Goal: Task Accomplishment & Management: Manage account settings

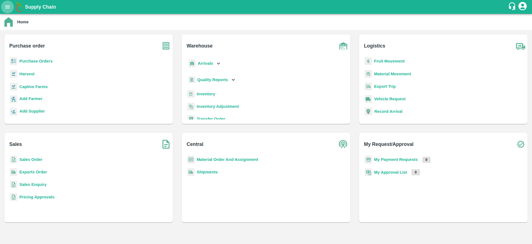
click at [11, 10] on button "open drawer" at bounding box center [7, 7] width 13 height 13
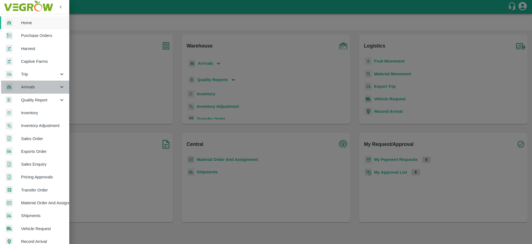
click at [40, 84] on span "Arrivals" at bounding box center [40, 87] width 38 height 6
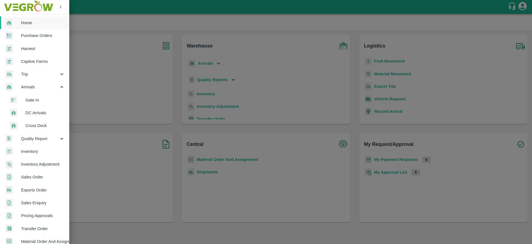
click at [41, 118] on li "DC Arrivals" at bounding box center [36, 112] width 65 height 13
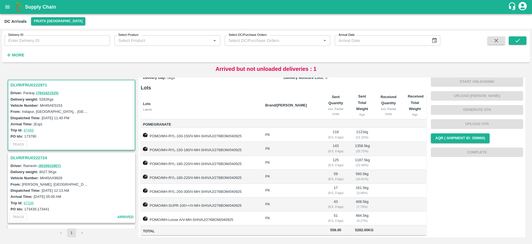
click at [33, 82] on h3 "DLVR/FRUI/222971" at bounding box center [73, 84] width 124 height 7
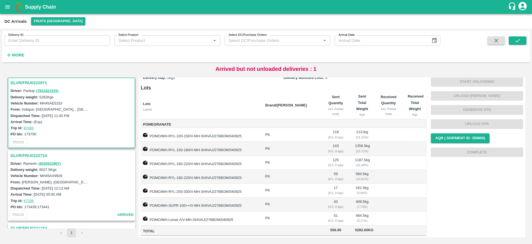
click at [17, 157] on h3 "DLVR/FRUI/222724" at bounding box center [73, 155] width 124 height 7
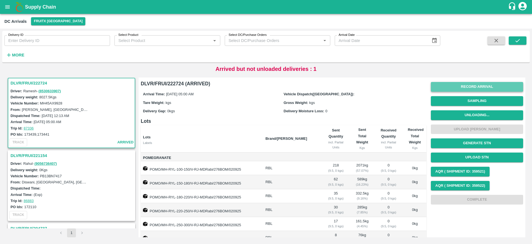
click at [482, 87] on button "Record Arrival" at bounding box center [477, 87] width 92 height 10
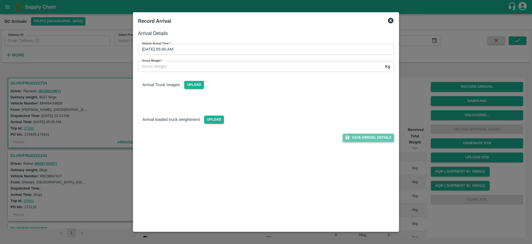
click at [366, 136] on button "Save Arrival Details" at bounding box center [368, 137] width 51 height 8
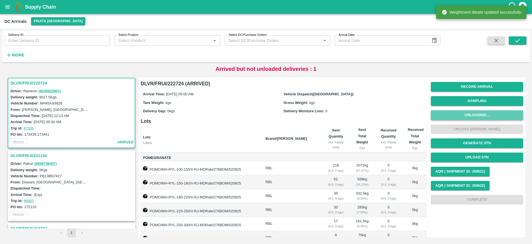
click at [478, 112] on button "Unloading..." at bounding box center [477, 115] width 92 height 10
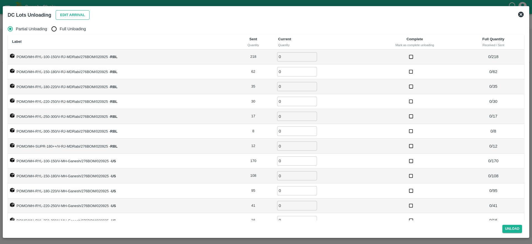
drag, startPoint x: 74, startPoint y: 9, endPoint x: 73, endPoint y: 13, distance: 3.9
click at [73, 13] on div "Edit Arrival" at bounding box center [72, 14] width 36 height 12
click at [73, 13] on button "Edit Arrival" at bounding box center [73, 15] width 34 height 10
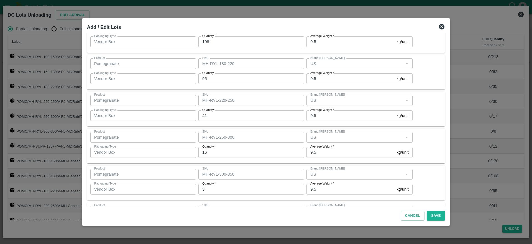
scroll to position [369, 0]
click at [432, 221] on div "Cancel Save" at bounding box center [266, 214] width 363 height 16
click at [431, 211] on button "Save" at bounding box center [436, 215] width 18 height 10
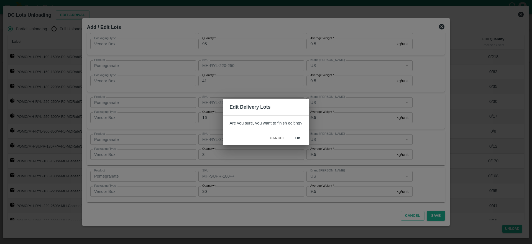
click at [299, 143] on div "Cancel ok" at bounding box center [266, 138] width 86 height 14
click at [298, 141] on button "ok" at bounding box center [299, 138] width 18 height 10
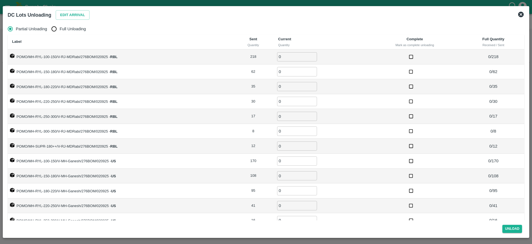
click at [77, 28] on span "Full Unloading" at bounding box center [73, 29] width 26 height 6
click at [60, 28] on input "Full Unloading" at bounding box center [54, 28] width 11 height 11
radio input "true"
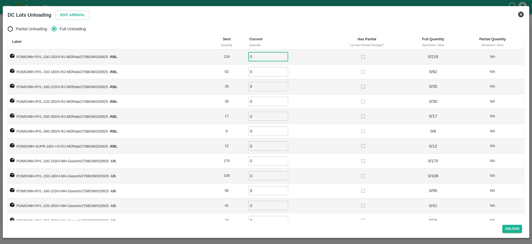
click at [256, 59] on input "0" at bounding box center [268, 56] width 40 height 9
type input "218"
type input "62"
type input "35"
type input "30"
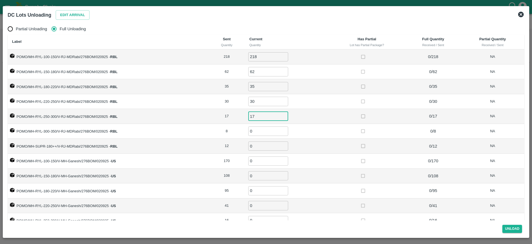
type input "17"
type input "8"
type input "12"
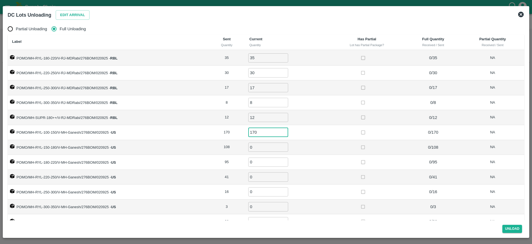
scroll to position [9, 0]
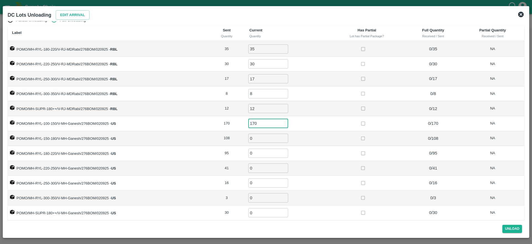
type input "170"
type input "108"
type input "95"
type input "41"
type input "1"
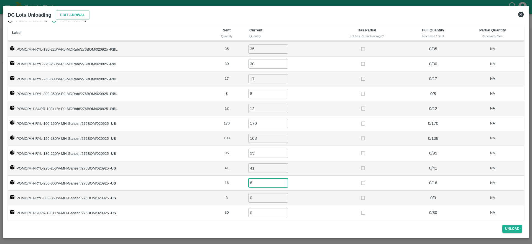
type input "6"
type input "16"
type input "3"
type input "30"
click at [379, 125] on td at bounding box center [367, 123] width 77 height 15
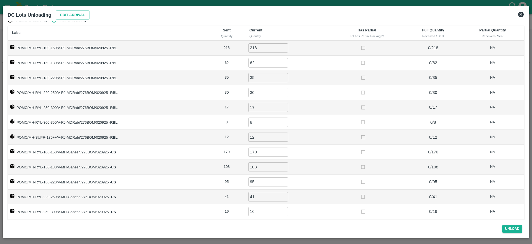
scroll to position [29, 0]
click at [513, 230] on button "Unload" at bounding box center [513, 228] width 20 height 8
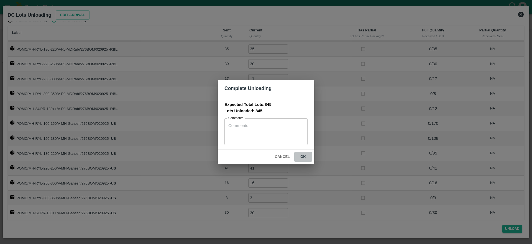
click at [303, 154] on button "ok" at bounding box center [304, 157] width 18 height 10
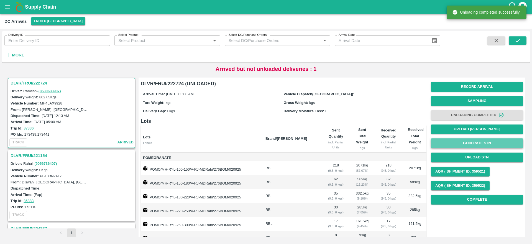
click at [480, 145] on button "Generate STN" at bounding box center [477, 143] width 92 height 10
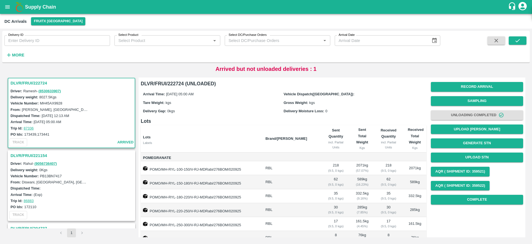
scroll to position [0, 0]
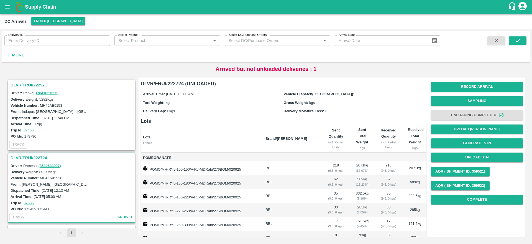
click at [23, 83] on h3 "DLVR/FRUI/222971" at bounding box center [73, 84] width 124 height 7
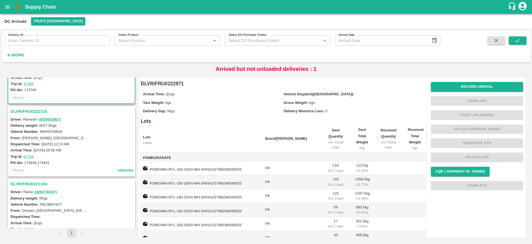
scroll to position [47, 0]
click at [31, 112] on h3 "DLVR/FRUI/222724" at bounding box center [73, 110] width 124 height 7
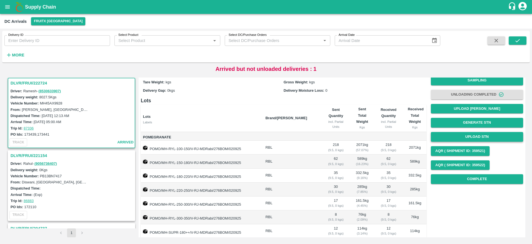
scroll to position [20, 0]
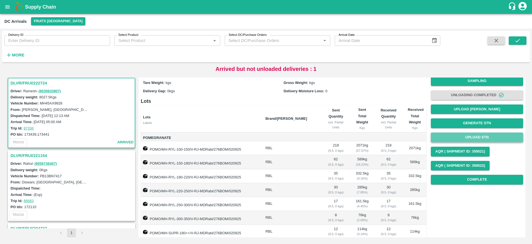
click at [473, 139] on button "Upload STN" at bounding box center [477, 137] width 92 height 10
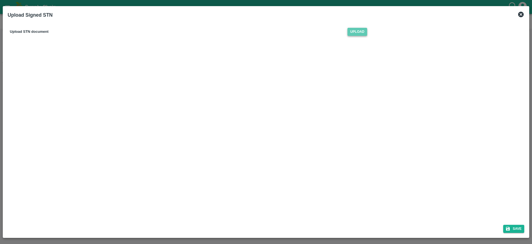
click at [356, 30] on span "Upload" at bounding box center [358, 32] width 20 height 8
click at [0, 0] on input "Upload" at bounding box center [0, 0] width 0 height 0
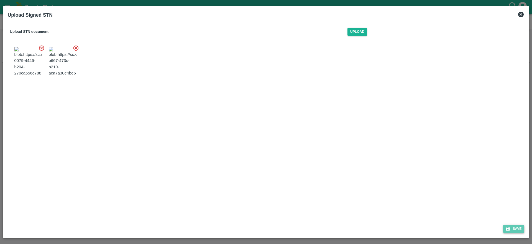
click at [509, 226] on icon "submit" at bounding box center [508, 228] width 5 height 5
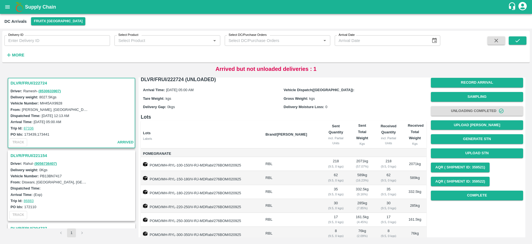
scroll to position [0, 0]
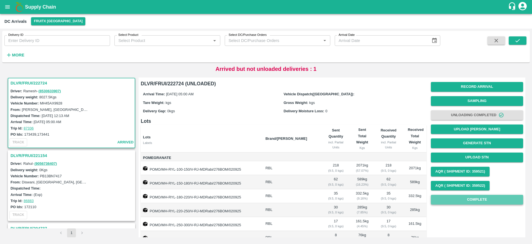
click at [481, 201] on button "Complete" at bounding box center [477, 199] width 92 height 10
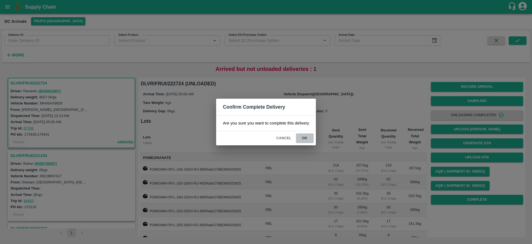
click at [305, 136] on button "ok" at bounding box center [305, 138] width 18 height 10
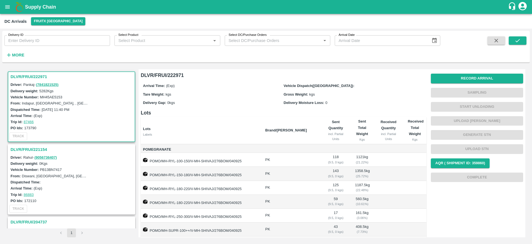
scroll to position [31, 0]
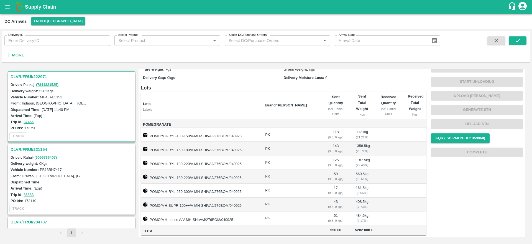
click at [30, 149] on h3 "DLVR/FRUI/221154" at bounding box center [73, 149] width 124 height 7
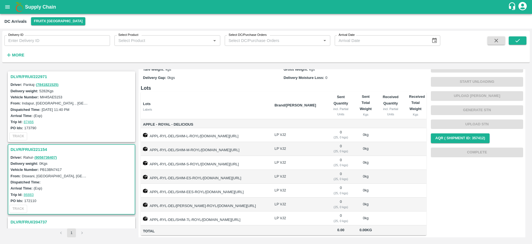
click at [44, 3] on h1 "Supply Chain" at bounding box center [266, 7] width 483 height 8
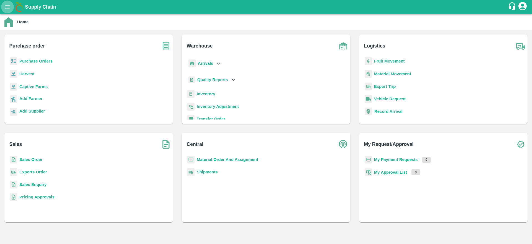
click at [5, 5] on icon "open drawer" at bounding box center [7, 7] width 6 height 6
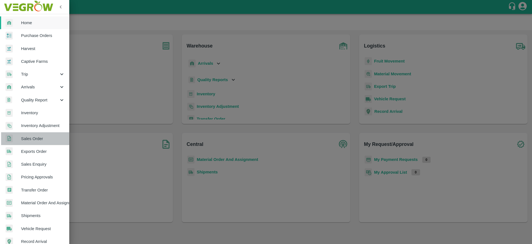
click at [45, 142] on link "Sales Order" at bounding box center [34, 138] width 69 height 13
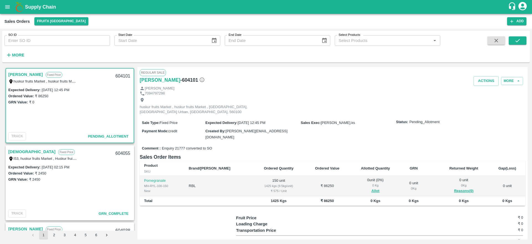
click at [19, 72] on link "[PERSON_NAME]" at bounding box center [25, 74] width 35 height 7
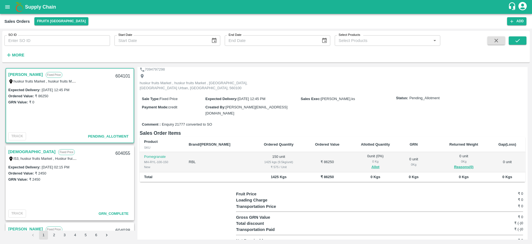
click at [117, 74] on div "604101" at bounding box center [122, 76] width 21 height 13
copy div "604101"
click at [372, 164] on button "Allot" at bounding box center [376, 167] width 8 height 6
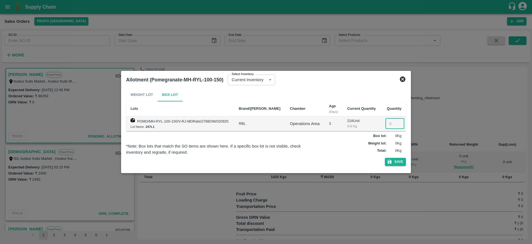
click at [389, 123] on input "number" at bounding box center [395, 123] width 19 height 11
type input "150"
click at [394, 159] on button "Save" at bounding box center [395, 162] width 21 height 8
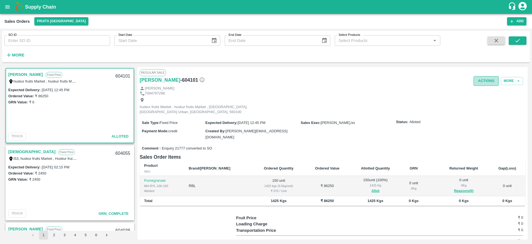
click at [478, 80] on button "Actions" at bounding box center [486, 81] width 25 height 10
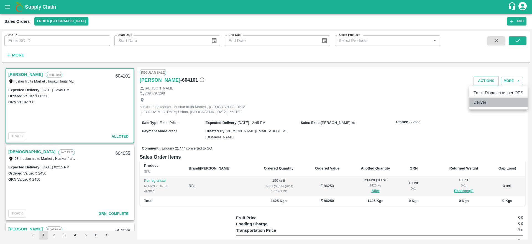
click at [481, 97] on li "Deliver" at bounding box center [499, 101] width 59 height 9
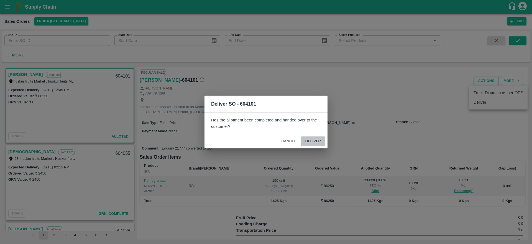
click at [311, 140] on button "Deliver" at bounding box center [313, 141] width 24 height 10
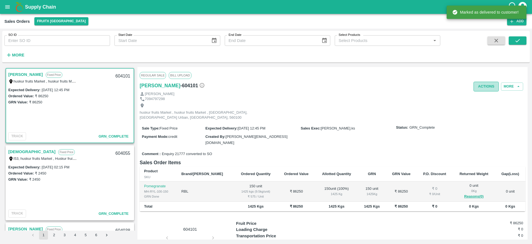
click at [483, 83] on button "Actions" at bounding box center [486, 87] width 25 height 10
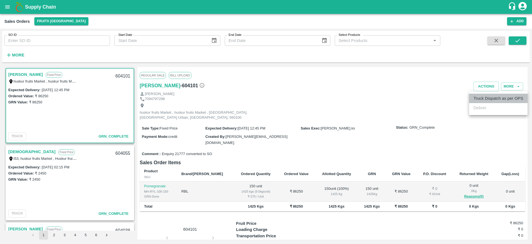
click at [477, 95] on li "Truck Dispatch as per OPS" at bounding box center [499, 97] width 59 height 9
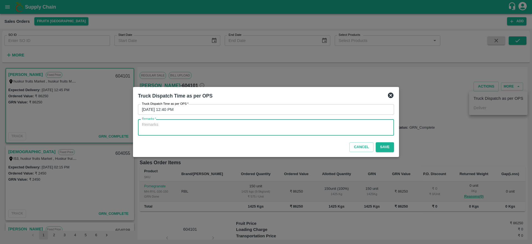
click at [268, 130] on textarea "Remarks   *" at bounding box center [266, 127] width 248 height 12
type textarea "O"
type textarea "OTD"
click at [389, 148] on button "Save" at bounding box center [385, 147] width 18 height 10
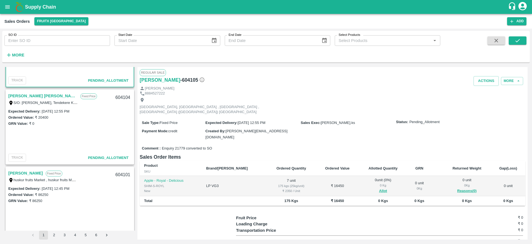
scroll to position [54, 0]
click at [29, 96] on link "[PERSON_NAME] [PERSON_NAME]" at bounding box center [42, 97] width 69 height 7
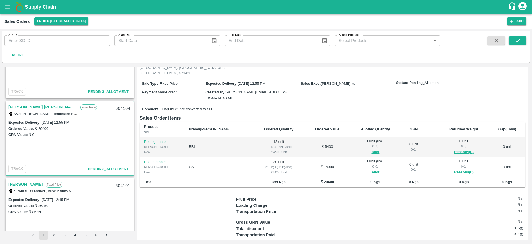
scroll to position [44, 0]
click at [121, 106] on div "604104" at bounding box center [122, 109] width 21 height 13
copy div "604104"
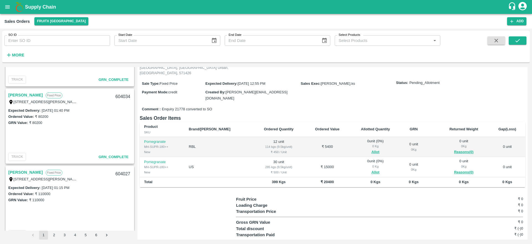
scroll to position [0, 0]
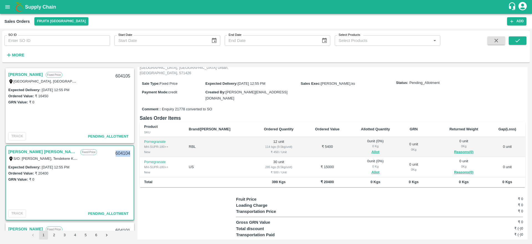
copy div "604104"
click at [372, 149] on button "Allot" at bounding box center [376, 152] width 8 height 6
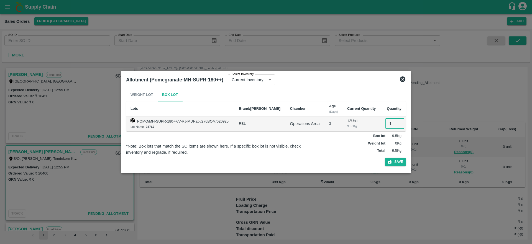
click at [387, 122] on input "1" at bounding box center [395, 123] width 19 height 11
type input "12"
click at [395, 162] on button "Save" at bounding box center [395, 162] width 21 height 8
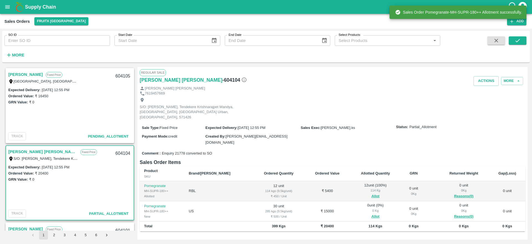
scroll to position [44, 0]
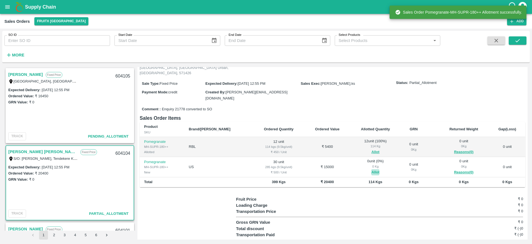
click at [372, 169] on button "Allot" at bounding box center [376, 172] width 8 height 6
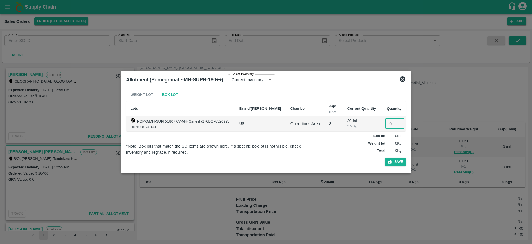
click at [390, 124] on input "number" at bounding box center [395, 123] width 19 height 11
type input "30"
click at [398, 164] on button "Save" at bounding box center [395, 162] width 21 height 8
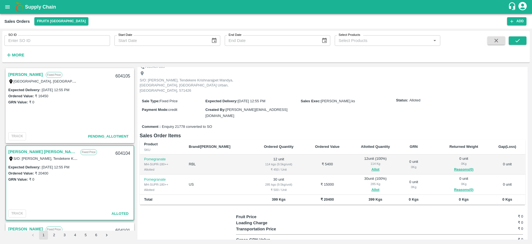
scroll to position [0, 0]
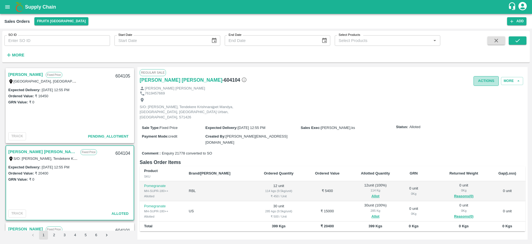
click at [484, 79] on button "Actions" at bounding box center [486, 81] width 25 height 10
click at [478, 102] on li "Deliver" at bounding box center [499, 101] width 59 height 9
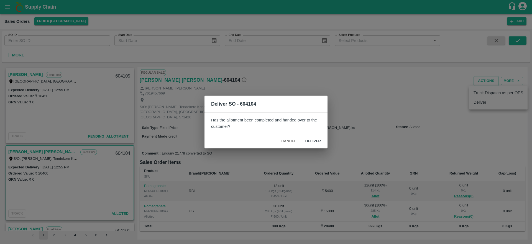
click at [313, 144] on button "Deliver" at bounding box center [313, 141] width 24 height 10
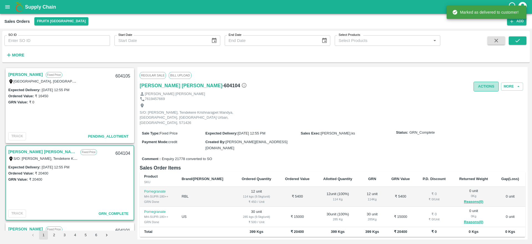
click at [485, 86] on button "Actions" at bounding box center [486, 87] width 25 height 10
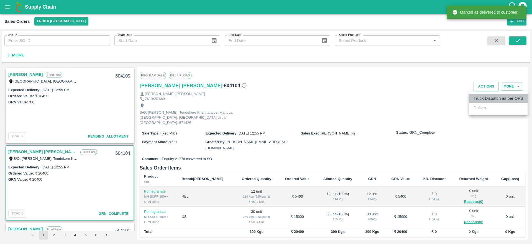
click at [482, 97] on li "Truck Dispatch as per OPS" at bounding box center [499, 97] width 59 height 9
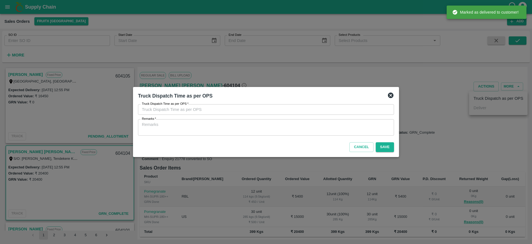
type input "05/09/2025 12:45 PM"
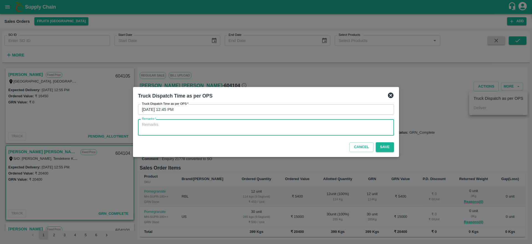
click at [296, 128] on textarea "Remarks   *" at bounding box center [266, 127] width 248 height 12
type textarea "OTD"
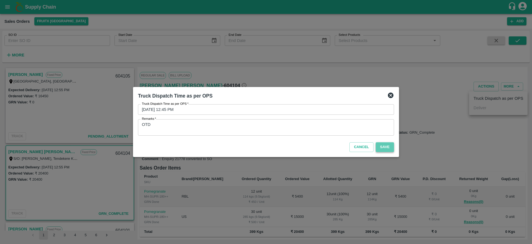
click at [385, 149] on button "Save" at bounding box center [385, 147] width 18 height 10
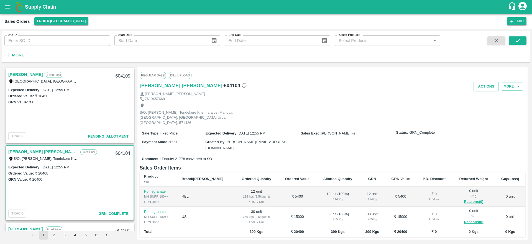
click at [38, 71] on link "[PERSON_NAME]" at bounding box center [25, 74] width 35 height 7
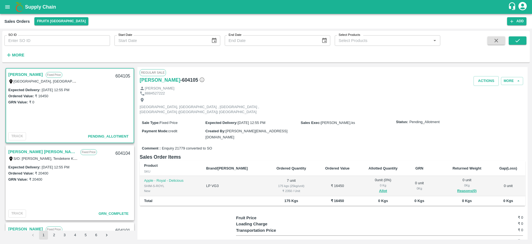
click at [38, 75] on link "[PERSON_NAME]" at bounding box center [25, 74] width 35 height 7
click at [29, 73] on link "[PERSON_NAME]" at bounding box center [25, 74] width 35 height 7
click at [38, 75] on link "[PERSON_NAME]" at bounding box center [25, 74] width 35 height 7
click at [118, 75] on div "604105" at bounding box center [122, 76] width 21 height 13
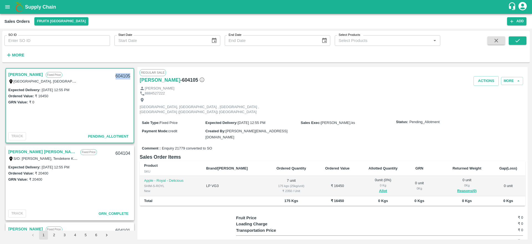
copy div "604105"
click at [379, 187] on button "Allot" at bounding box center [383, 190] width 8 height 6
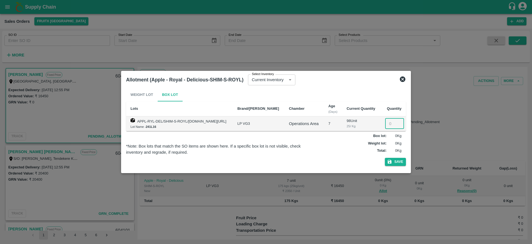
click at [390, 122] on input "number" at bounding box center [394, 123] width 19 height 11
type input "7"
click at [401, 161] on button "Save" at bounding box center [395, 162] width 21 height 8
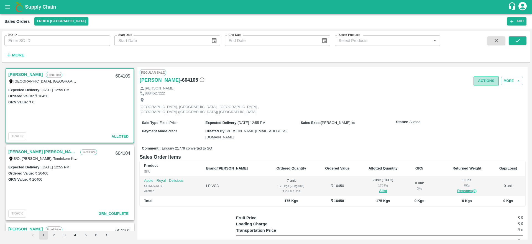
click at [479, 83] on button "Actions" at bounding box center [486, 81] width 25 height 10
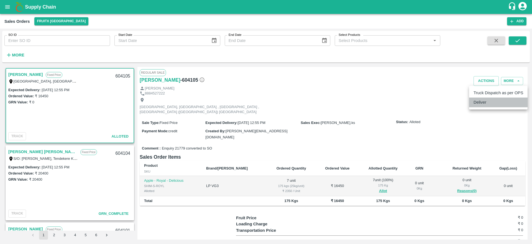
click at [483, 101] on li "Deliver" at bounding box center [499, 101] width 59 height 9
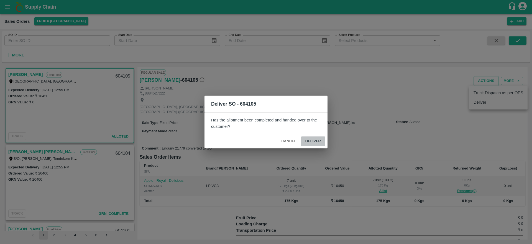
click at [308, 140] on button "Deliver" at bounding box center [313, 141] width 24 height 10
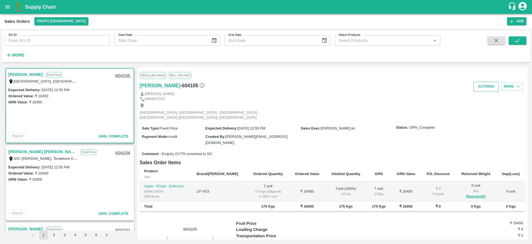
click at [480, 84] on button "Actions" at bounding box center [486, 87] width 25 height 10
click at [473, 98] on li "Truck Dispatch as per OPS" at bounding box center [499, 97] width 59 height 9
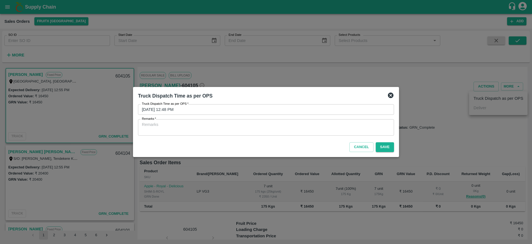
click at [473, 98] on div at bounding box center [266, 122] width 532 height 244
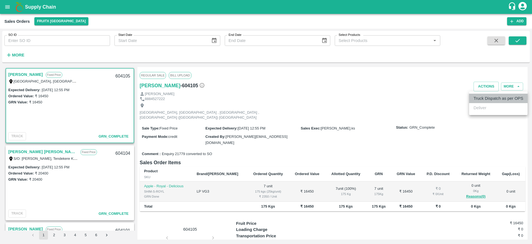
click at [477, 97] on li "Truck Dispatch as per OPS" at bounding box center [499, 97] width 59 height 9
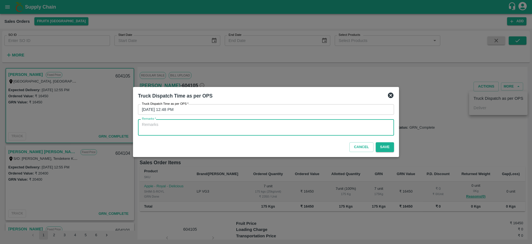
click at [267, 132] on textarea "Remarks   *" at bounding box center [266, 127] width 248 height 12
type textarea "OTD"
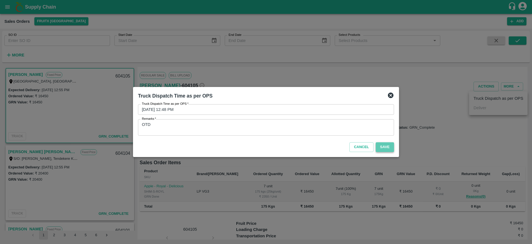
click at [382, 149] on button "Save" at bounding box center [385, 147] width 18 height 10
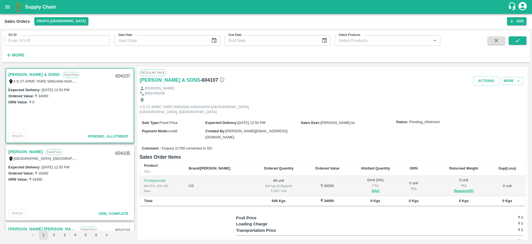
click at [43, 73] on link "[PERSON_NAME] & SONS" at bounding box center [34, 74] width 52 height 7
click at [122, 71] on div "604107" at bounding box center [122, 76] width 21 height 13
copy div "604107"
click at [359, 187] on span "Allot" at bounding box center [375, 190] width 42 height 6
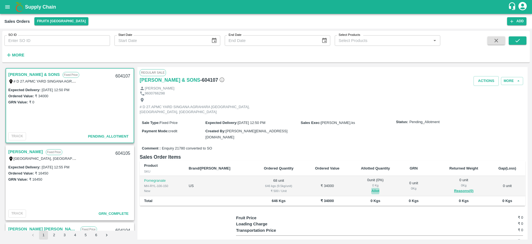
click at [372, 187] on button "Allot" at bounding box center [376, 190] width 8 height 6
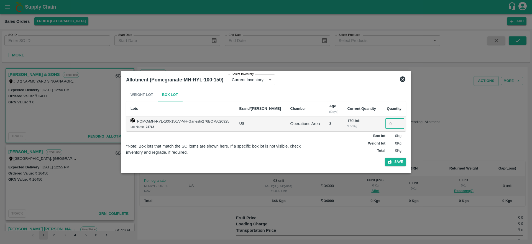
click at [391, 124] on input "number" at bounding box center [395, 123] width 19 height 11
type input "68"
click at [402, 160] on button "Save" at bounding box center [395, 162] width 21 height 8
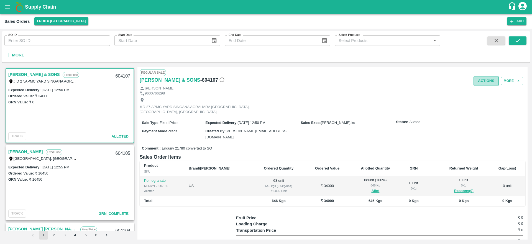
click at [486, 81] on button "Actions" at bounding box center [486, 81] width 25 height 10
click at [481, 99] on li "Deliver" at bounding box center [499, 101] width 59 height 9
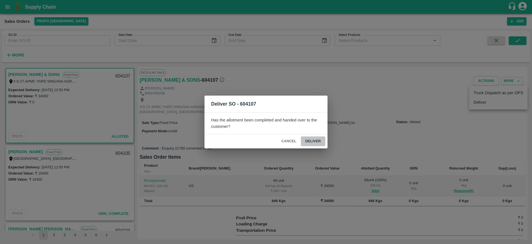
click at [314, 142] on button "Deliver" at bounding box center [313, 141] width 24 height 10
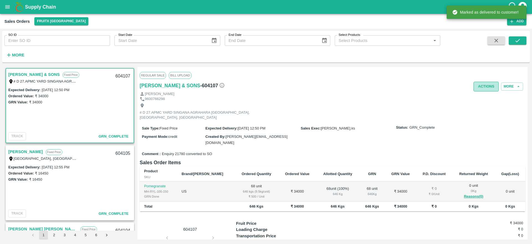
click at [482, 84] on button "Actions" at bounding box center [486, 87] width 25 height 10
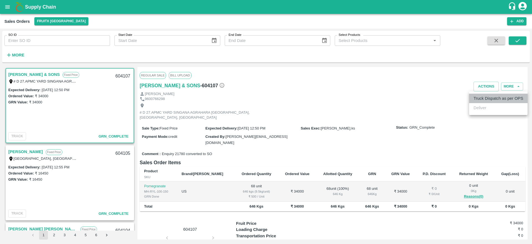
click at [478, 101] on li "Truck Dispatch as per OPS" at bounding box center [499, 97] width 59 height 9
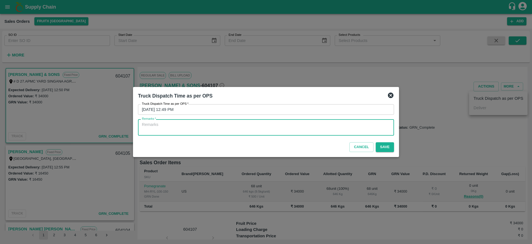
click at [270, 124] on textarea "Remarks   *" at bounding box center [266, 127] width 248 height 12
type textarea "OTD"
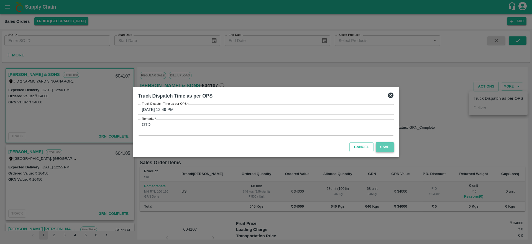
click at [391, 142] on button "Save" at bounding box center [385, 147] width 18 height 10
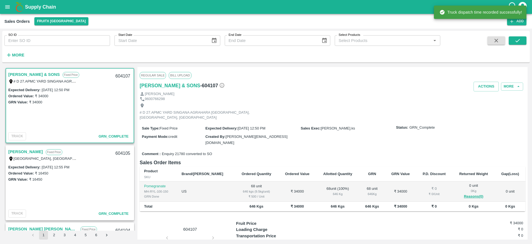
click at [119, 76] on div "604107" at bounding box center [122, 76] width 21 height 13
copy div "604107"
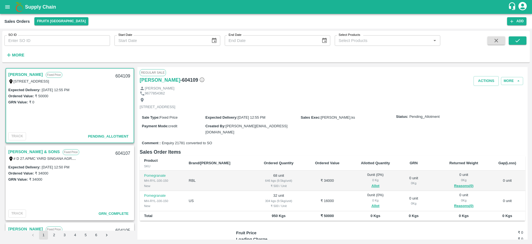
click at [28, 72] on link "[PERSON_NAME]" at bounding box center [25, 74] width 35 height 7
click at [372, 184] on button "Allot" at bounding box center [376, 185] width 8 height 6
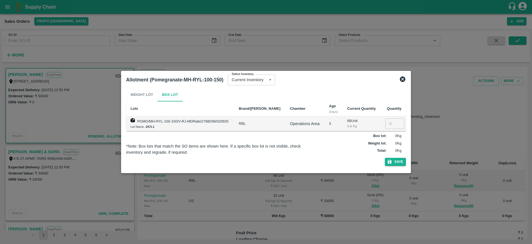
click at [387, 124] on input "number" at bounding box center [395, 123] width 19 height 11
type input "68"
click at [396, 160] on button "Save" at bounding box center [395, 162] width 21 height 8
click at [397, 165] on button "Save" at bounding box center [395, 162] width 21 height 8
click at [396, 164] on button "Save" at bounding box center [395, 162] width 21 height 8
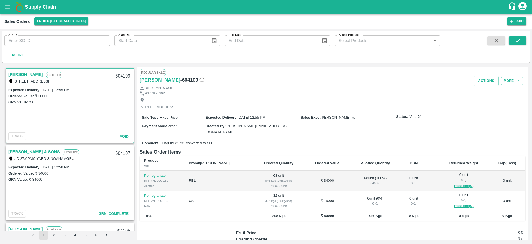
click at [19, 76] on link "[PERSON_NAME]" at bounding box center [25, 74] width 35 height 7
click at [154, 79] on h6 "[PERSON_NAME]" at bounding box center [160, 80] width 41 height 8
click at [25, 72] on link "[PERSON_NAME]" at bounding box center [25, 74] width 35 height 7
click at [372, 186] on button "Allot" at bounding box center [376, 185] width 8 height 6
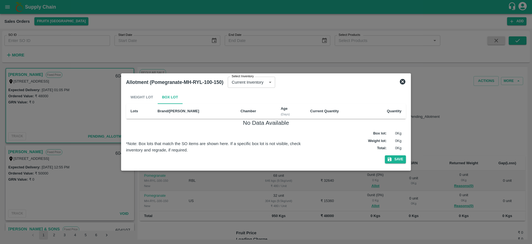
drag, startPoint x: 400, startPoint y: 87, endPoint x: 402, endPoint y: 82, distance: 5.5
click at [402, 82] on div "Allotment (Pomegranate-MH-RYL-100-150) Select Inventory Current Inventory 0edd3…" at bounding box center [266, 82] width 285 height 12
click at [402, 82] on icon at bounding box center [403, 82] width 6 height 6
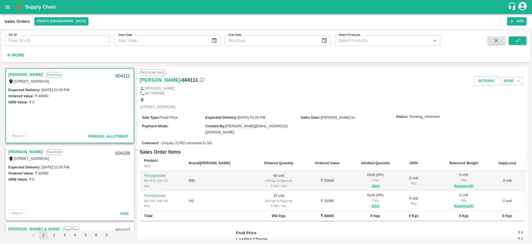
click at [19, 151] on link "[PERSON_NAME]" at bounding box center [25, 151] width 35 height 7
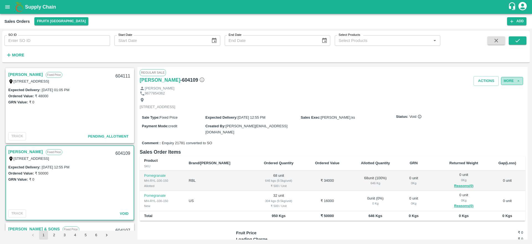
click at [518, 82] on icon "button" at bounding box center [518, 80] width 5 height 5
click at [511, 82] on button "More" at bounding box center [512, 81] width 22 height 8
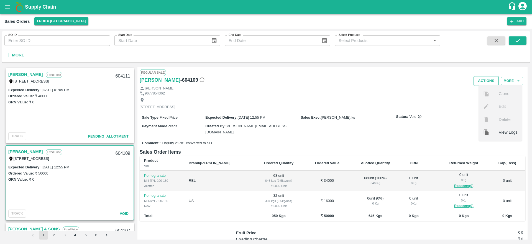
click at [483, 80] on button "Actions" at bounding box center [486, 81] width 25 height 10
click at [391, 119] on div at bounding box center [266, 122] width 532 height 244
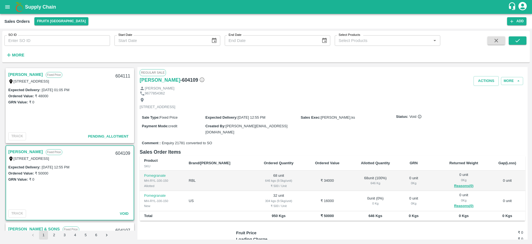
click at [29, 73] on link "[PERSON_NAME]" at bounding box center [25, 74] width 35 height 7
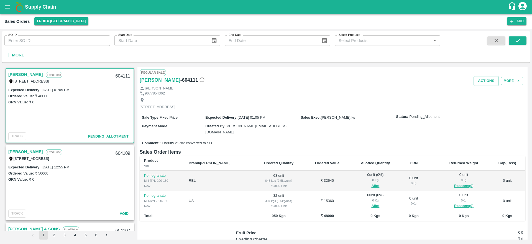
click at [149, 80] on h6 "[PERSON_NAME]" at bounding box center [160, 80] width 41 height 8
click at [372, 205] on button "Allot" at bounding box center [376, 205] width 8 height 6
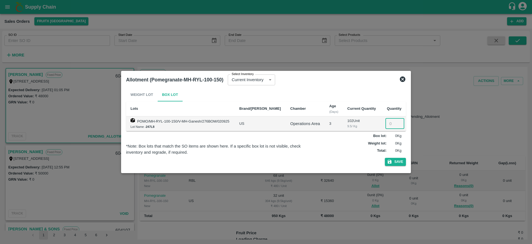
click at [386, 123] on input "number" at bounding box center [395, 123] width 19 height 11
type input "32"
click at [397, 162] on button "Save" at bounding box center [395, 162] width 21 height 8
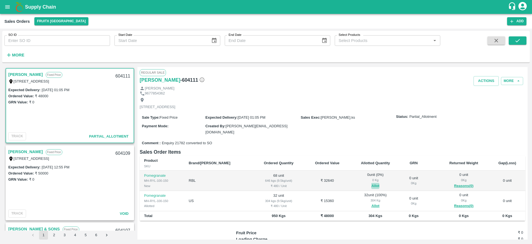
click at [372, 185] on button "Allot" at bounding box center [376, 185] width 8 height 6
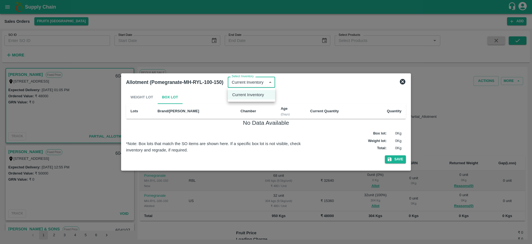
click at [265, 82] on body "Supply Chain Sales Orders FruitX Bangalore Add SO ID SO ID Start Date Start Dat…" at bounding box center [266, 122] width 532 height 244
click at [255, 99] on li "Current Inventory" at bounding box center [251, 94] width 47 height 9
click at [402, 82] on icon at bounding box center [403, 82] width 6 height 6
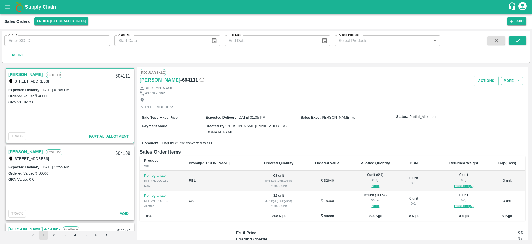
click at [23, 154] on link "[PERSON_NAME]" at bounding box center [25, 151] width 35 height 7
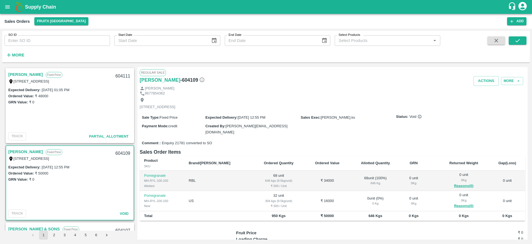
click at [18, 154] on link "[PERSON_NAME]" at bounding box center [25, 151] width 35 height 7
click at [509, 78] on button "More" at bounding box center [512, 81] width 22 height 8
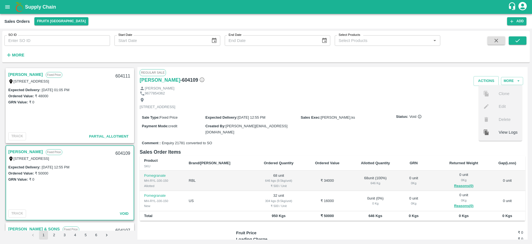
click at [410, 111] on div "[STREET_ADDRESS]" at bounding box center [333, 103] width 386 height 15
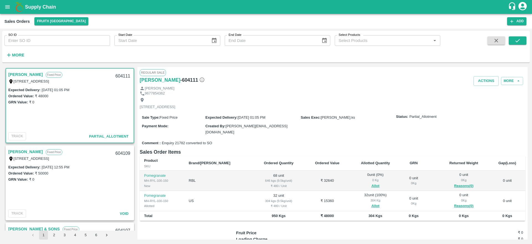
click at [18, 69] on div "[PERSON_NAME] Fixed Price I53, huskur fruit market , [GEOGRAPHIC_DATA], [GEOGRA…" at bounding box center [70, 78] width 128 height 18
click at [18, 72] on link "[PERSON_NAME]" at bounding box center [25, 74] width 35 height 7
click at [372, 182] on button "Allot" at bounding box center [376, 185] width 8 height 6
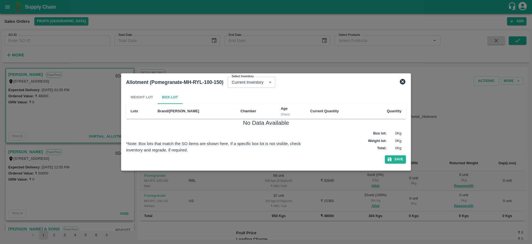
click at [403, 82] on icon at bounding box center [403, 82] width 6 height 6
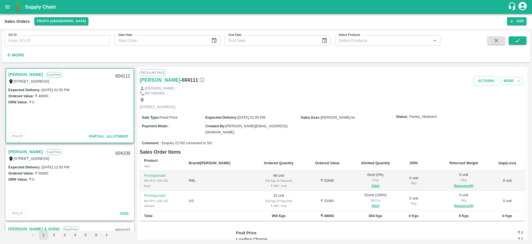
click at [119, 77] on div "604111" at bounding box center [122, 76] width 21 height 13
copy div "604111"
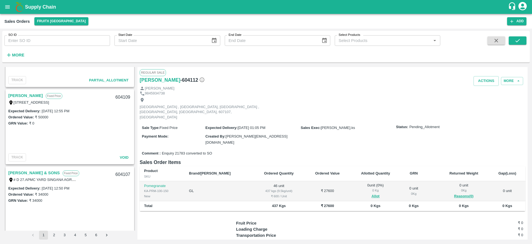
scroll to position [112, 0]
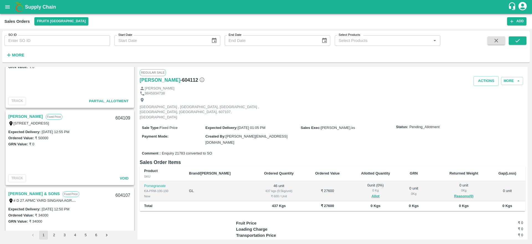
click at [123, 116] on div "604109" at bounding box center [122, 117] width 21 height 13
copy div "604109"
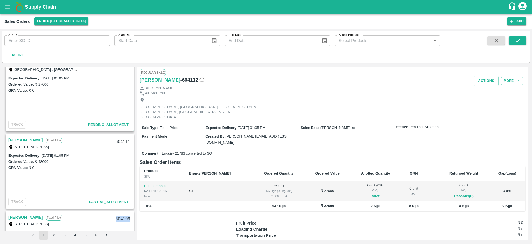
scroll to position [0, 0]
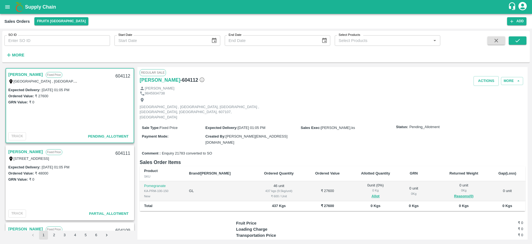
click at [21, 71] on link "[PERSON_NAME]" at bounding box center [25, 74] width 35 height 7
click at [26, 76] on link "[PERSON_NAME]" at bounding box center [25, 74] width 35 height 7
click at [121, 74] on div "604112" at bounding box center [122, 76] width 21 height 13
copy div "604112"
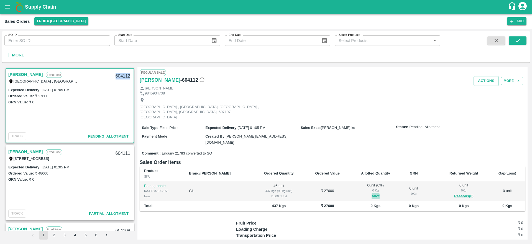
click at [372, 193] on button "Allot" at bounding box center [376, 196] width 8 height 6
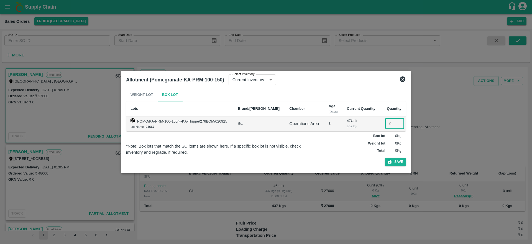
click at [391, 124] on input "number" at bounding box center [394, 123] width 19 height 11
type input "46"
click at [398, 164] on button "Save" at bounding box center [395, 162] width 21 height 8
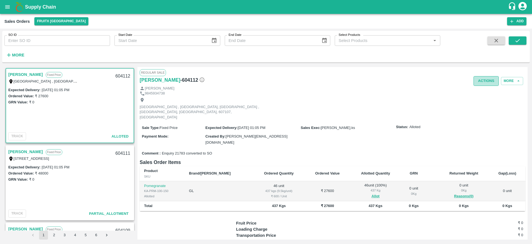
click at [485, 82] on button "Actions" at bounding box center [486, 81] width 25 height 10
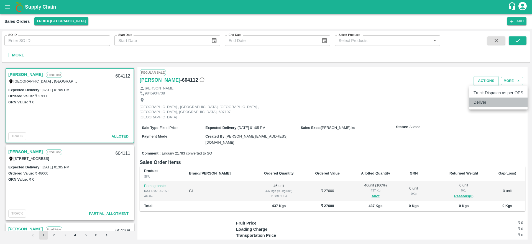
click at [483, 100] on li "Deliver" at bounding box center [499, 101] width 59 height 9
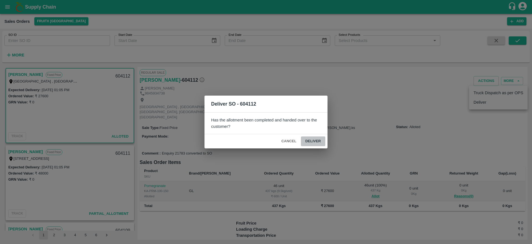
click at [315, 143] on button "Deliver" at bounding box center [313, 141] width 24 height 10
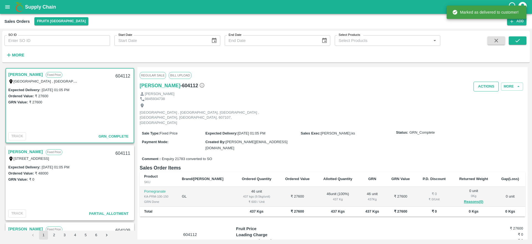
click at [488, 84] on button "Actions" at bounding box center [486, 87] width 25 height 10
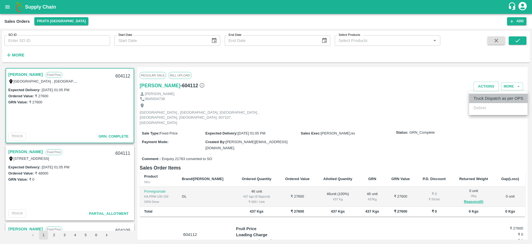
click at [486, 99] on li "Truck Dispatch as per OPS" at bounding box center [499, 97] width 59 height 9
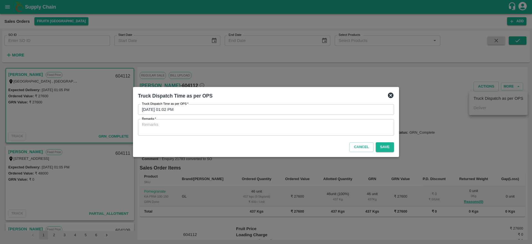
click at [246, 121] on div "x Remarks" at bounding box center [266, 127] width 256 height 16
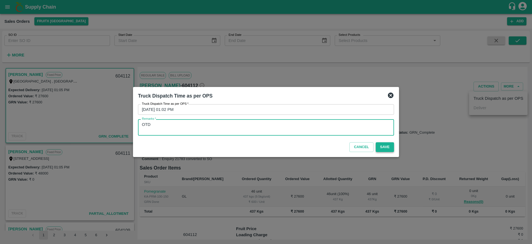
type textarea "OTD"
click at [386, 146] on button "Save" at bounding box center [385, 147] width 18 height 10
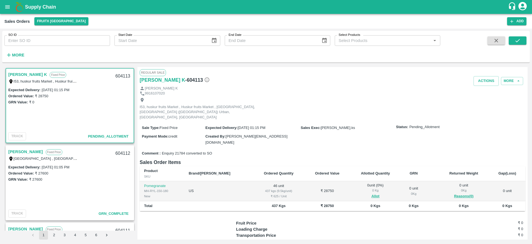
click at [120, 75] on div "604113" at bounding box center [122, 76] width 21 height 13
copy div "604113"
click at [372, 193] on button "Allot" at bounding box center [376, 196] width 8 height 6
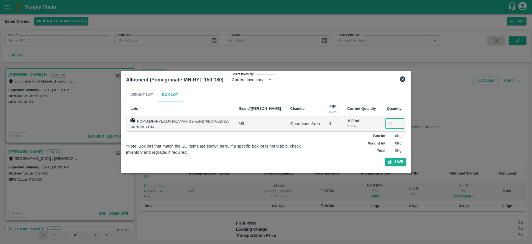
click at [388, 124] on input "number" at bounding box center [395, 123] width 19 height 11
type input "46"
click at [403, 161] on button "Save" at bounding box center [395, 162] width 21 height 8
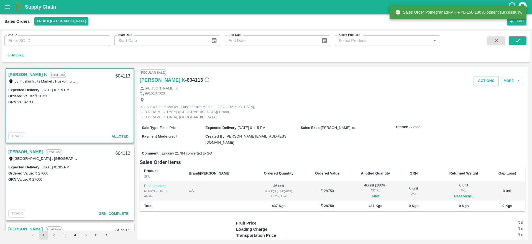
click at [121, 77] on div "604113" at bounding box center [122, 76] width 21 height 13
click at [485, 81] on button "Actions" at bounding box center [486, 81] width 25 height 10
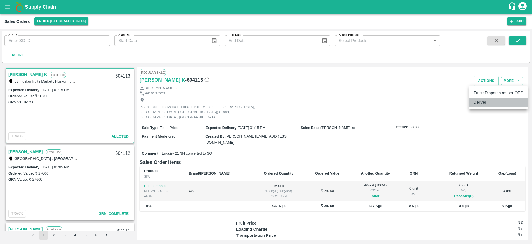
click at [486, 103] on li "Deliver" at bounding box center [499, 101] width 59 height 9
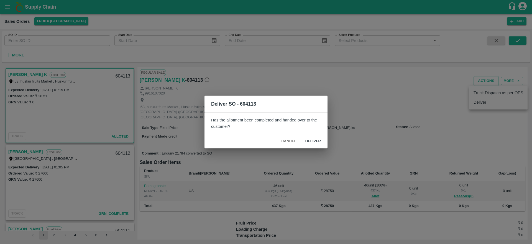
click at [311, 143] on button "Deliver" at bounding box center [313, 141] width 24 height 10
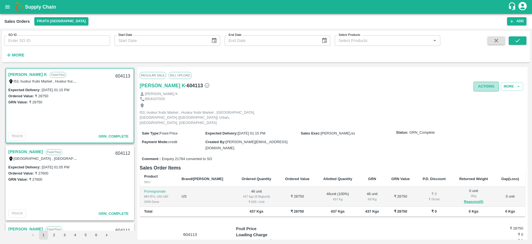
click at [484, 87] on button "Actions" at bounding box center [486, 87] width 25 height 10
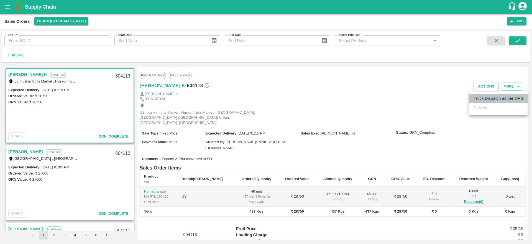
click at [484, 97] on li "Truck Dispatch as per OPS" at bounding box center [499, 97] width 59 height 9
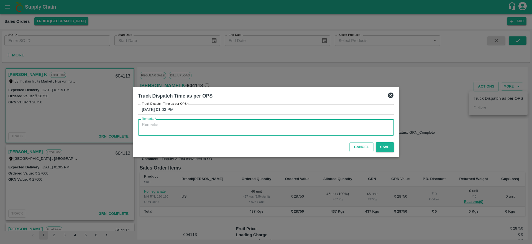
click at [298, 129] on textarea "Remarks   *" at bounding box center [266, 127] width 248 height 12
type textarea "OTD"
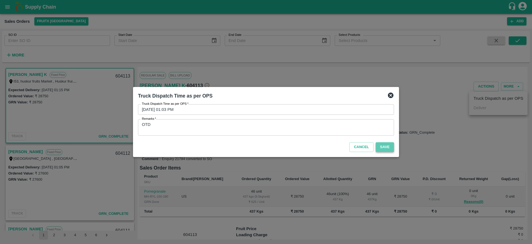
click at [382, 147] on button "Save" at bounding box center [385, 147] width 18 height 10
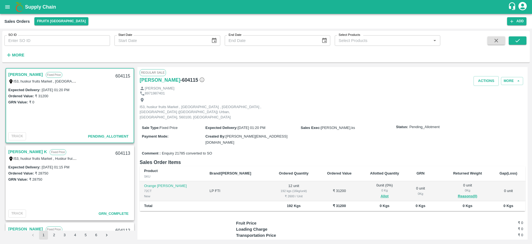
click at [31, 74] on link "[PERSON_NAME]" at bounding box center [25, 74] width 35 height 7
click at [119, 74] on div "604115" at bounding box center [122, 76] width 21 height 13
copy div "604115"
click at [483, 79] on button "Actions" at bounding box center [486, 81] width 25 height 10
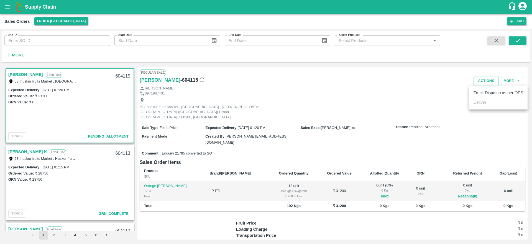
click at [348, 150] on div at bounding box center [266, 122] width 532 height 244
click at [381, 193] on button "Allot" at bounding box center [385, 196] width 8 height 6
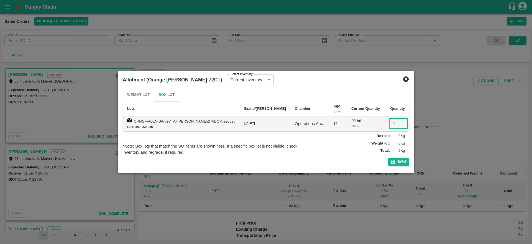
click at [389, 125] on input "1" at bounding box center [398, 123] width 19 height 11
type input "12"
click at [399, 165] on button "Save" at bounding box center [399, 162] width 21 height 8
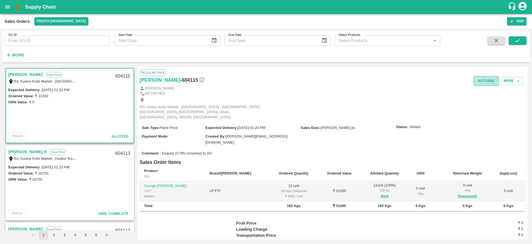
click at [482, 82] on button "Actions" at bounding box center [486, 81] width 25 height 10
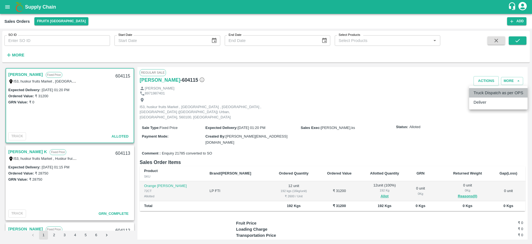
click at [484, 91] on li "Truck Dispatch as per OPS" at bounding box center [499, 92] width 59 height 9
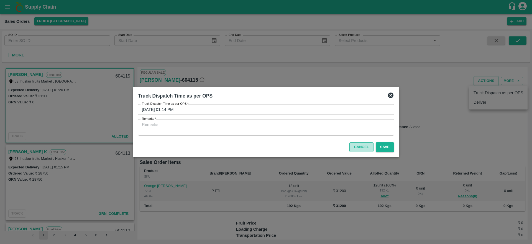
click at [355, 148] on button "Cancel" at bounding box center [362, 147] width 24 height 10
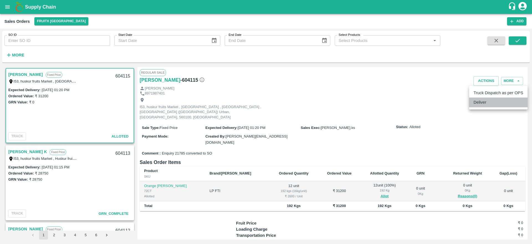
click at [479, 103] on li "Deliver" at bounding box center [499, 101] width 59 height 9
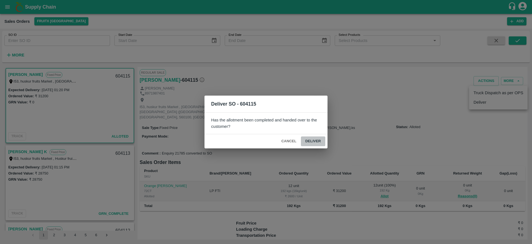
click at [316, 144] on button "Deliver" at bounding box center [313, 141] width 24 height 10
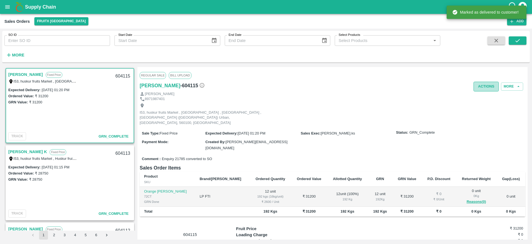
click at [491, 82] on button "Actions" at bounding box center [486, 87] width 25 height 10
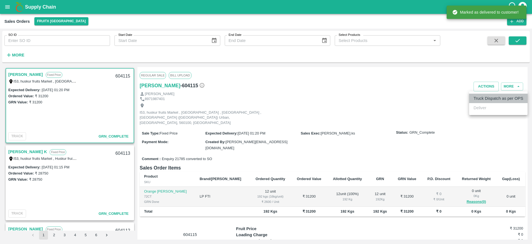
click at [481, 97] on li "Truck Dispatch as per OPS" at bounding box center [499, 97] width 59 height 9
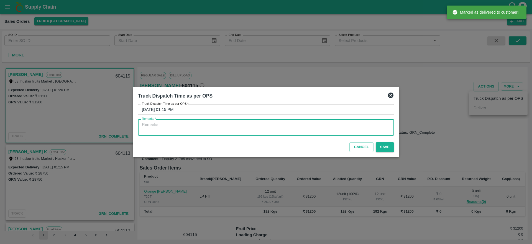
click at [286, 125] on textarea "Remarks   *" at bounding box center [266, 127] width 248 height 12
type textarea "OTD"
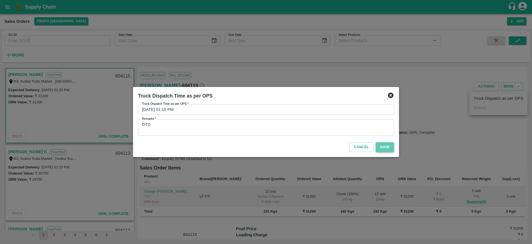
click at [381, 149] on button "Save" at bounding box center [385, 147] width 18 height 10
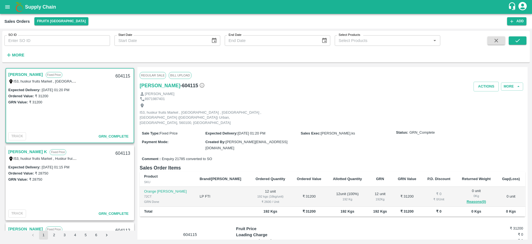
click at [34, 42] on input "SO ID" at bounding box center [57, 40] width 106 height 11
paste input "604112"
type input "604112"
click at [521, 37] on button "submit" at bounding box center [518, 40] width 18 height 8
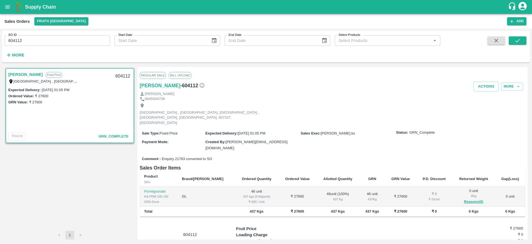
click at [123, 78] on div "604112" at bounding box center [122, 76] width 21 height 13
copy div "604112"
click at [123, 78] on div "604112" at bounding box center [122, 76] width 21 height 13
click at [121, 77] on div "604112" at bounding box center [122, 76] width 21 height 13
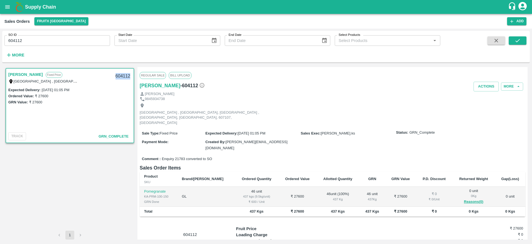
click at [121, 77] on div "604112" at bounding box center [122, 76] width 21 height 13
copy div "604112"
click at [34, 8] on b "Supply Chain" at bounding box center [40, 7] width 31 height 6
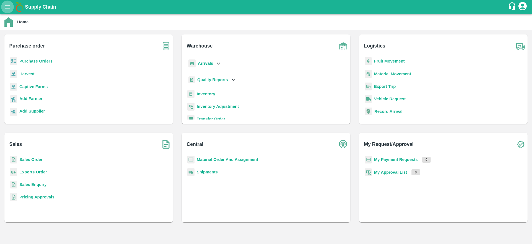
click at [11, 4] on icon "open drawer" at bounding box center [7, 7] width 6 height 6
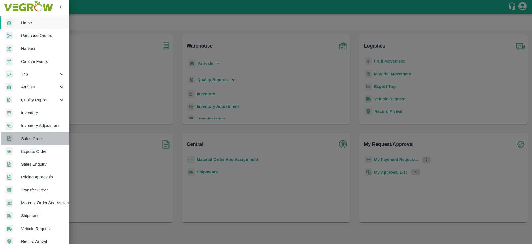
click at [40, 140] on span "Sales Order" at bounding box center [43, 138] width 44 height 6
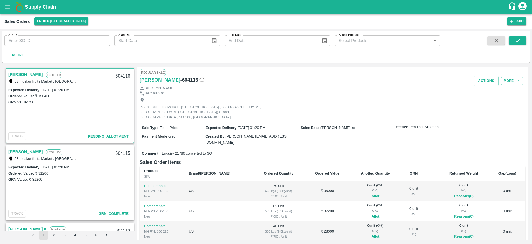
click at [21, 71] on link "[PERSON_NAME]" at bounding box center [25, 74] width 35 height 7
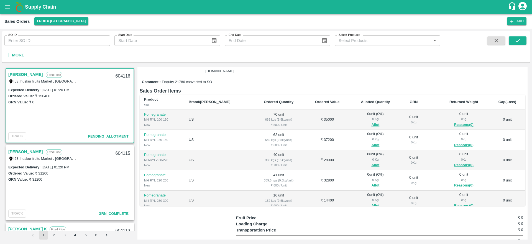
scroll to position [59, 0]
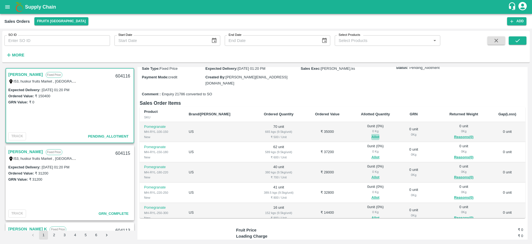
click at [372, 134] on button "Allot" at bounding box center [376, 137] width 8 height 6
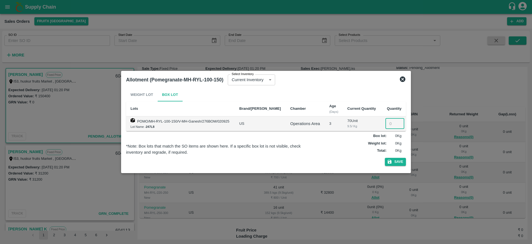
click at [389, 122] on input "number" at bounding box center [395, 123] width 19 height 11
type input "70"
click at [395, 165] on button "Save" at bounding box center [395, 162] width 21 height 8
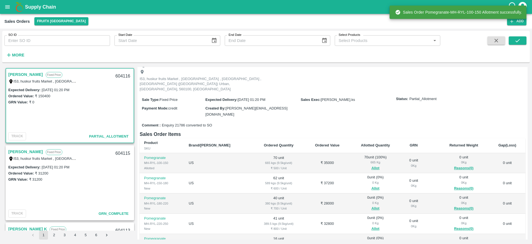
scroll to position [31, 0]
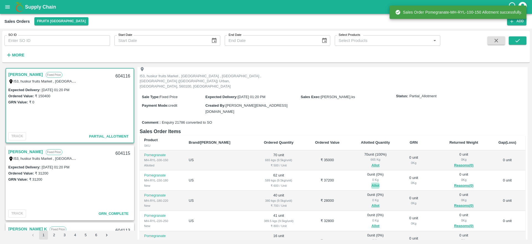
click at [372, 182] on button "Allot" at bounding box center [376, 185] width 8 height 6
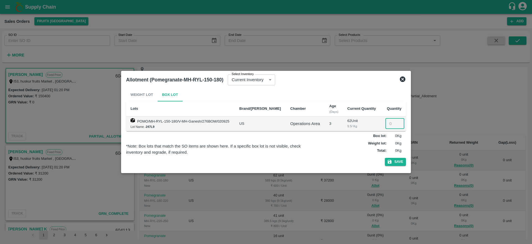
click at [391, 122] on input "number" at bounding box center [395, 123] width 19 height 11
type input "62"
click at [394, 161] on button "Save" at bounding box center [395, 162] width 21 height 8
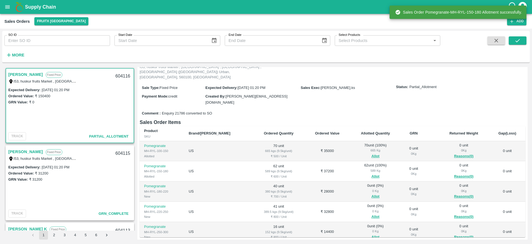
scroll to position [43, 0]
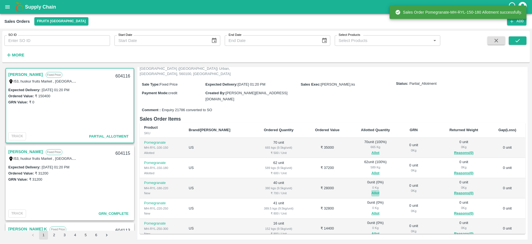
click at [372, 190] on button "Allot" at bounding box center [376, 193] width 8 height 6
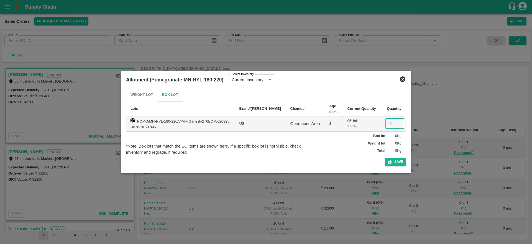
click at [388, 123] on input "number" at bounding box center [395, 123] width 19 height 11
type input "40"
click at [395, 164] on button "Save" at bounding box center [395, 162] width 21 height 8
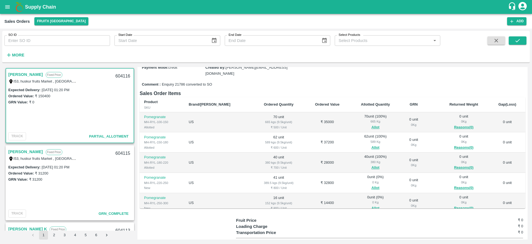
scroll to position [70, 0]
click at [372, 183] on button "Allot" at bounding box center [376, 186] width 8 height 6
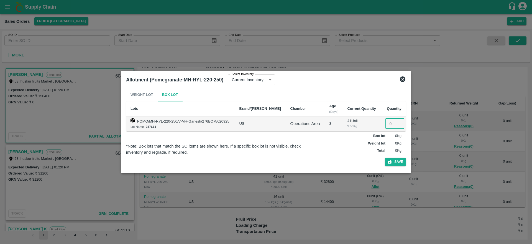
click at [392, 122] on input "number" at bounding box center [395, 123] width 19 height 11
type input "41"
click at [396, 161] on button "Save" at bounding box center [395, 162] width 21 height 8
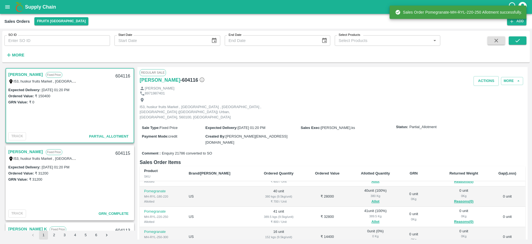
scroll to position [90, 0]
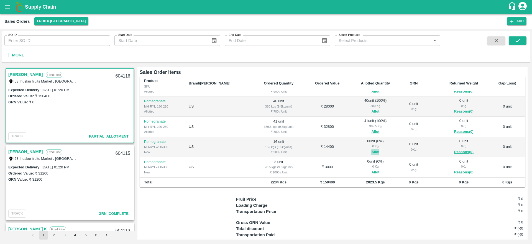
click at [372, 149] on button "Allot" at bounding box center [376, 152] width 8 height 6
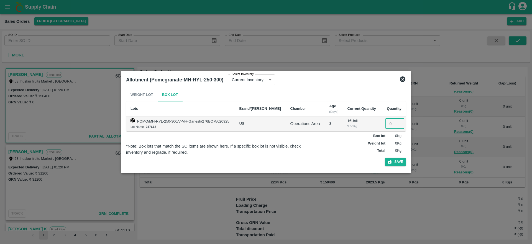
click at [386, 122] on input "number" at bounding box center [395, 123] width 19 height 11
type input "16"
click at [399, 165] on button "Save" at bounding box center [395, 162] width 21 height 8
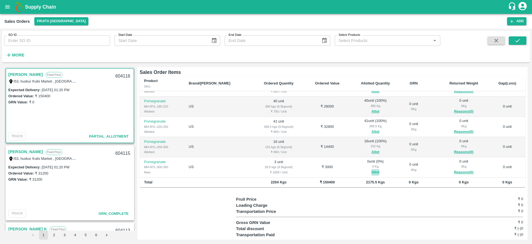
click at [372, 169] on button "Allot" at bounding box center [376, 172] width 8 height 6
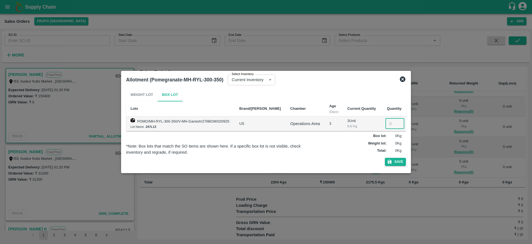
click at [390, 124] on input "number" at bounding box center [395, 123] width 19 height 11
type input "3"
click at [402, 160] on button "Save" at bounding box center [395, 162] width 21 height 8
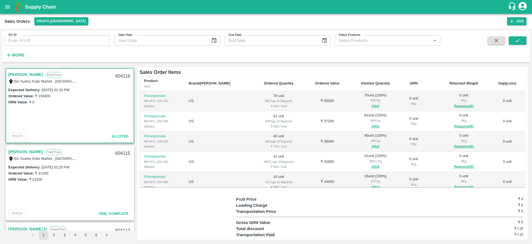
scroll to position [0, 0]
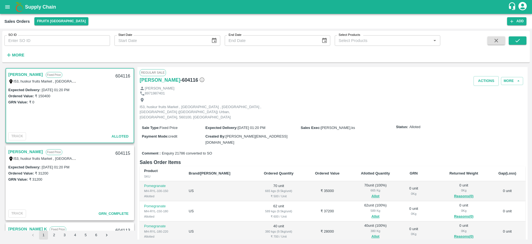
click at [124, 75] on div "604116" at bounding box center [122, 76] width 21 height 13
copy div "604116"
click at [483, 83] on button "Actions" at bounding box center [486, 81] width 25 height 10
click at [483, 101] on li "Deliver" at bounding box center [499, 101] width 59 height 9
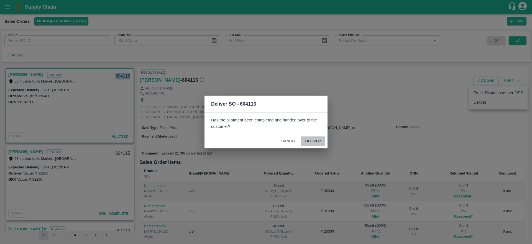
click at [315, 137] on button "Deliver" at bounding box center [313, 141] width 24 height 10
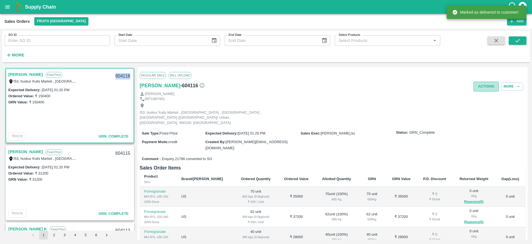
click at [477, 87] on button "Actions" at bounding box center [486, 87] width 25 height 10
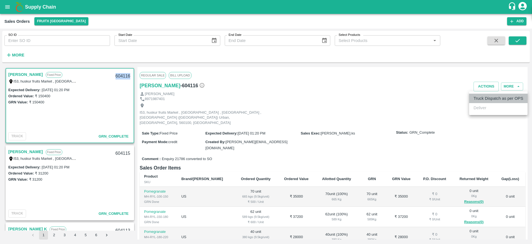
click at [487, 102] on li "Truck Dispatch as per OPS" at bounding box center [499, 97] width 59 height 9
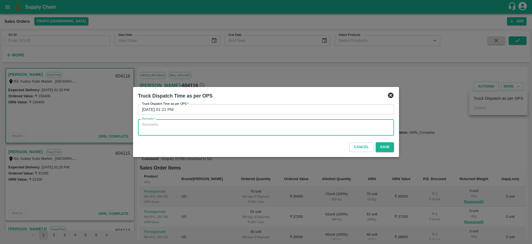
click at [322, 128] on textarea "Remarks   *" at bounding box center [266, 127] width 248 height 12
type textarea "OTD"
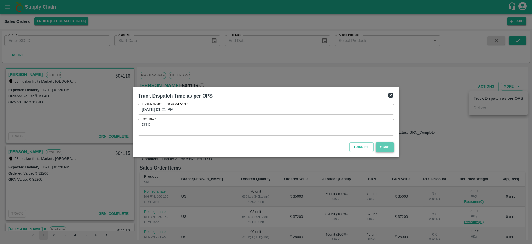
click at [390, 147] on button "Save" at bounding box center [385, 147] width 18 height 10
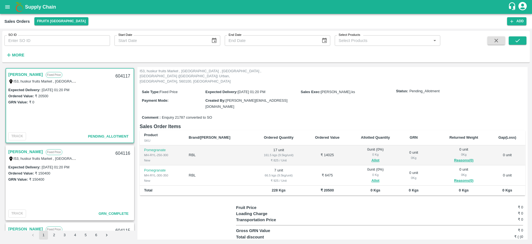
scroll to position [44, 0]
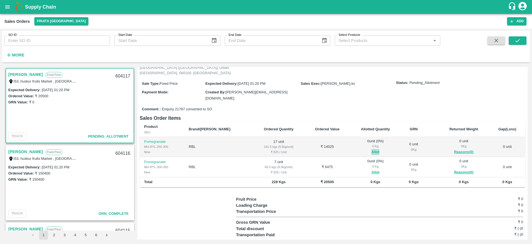
click at [372, 149] on button "Allot" at bounding box center [376, 152] width 8 height 6
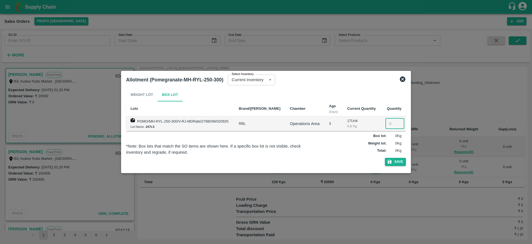
click at [387, 122] on input "number" at bounding box center [395, 123] width 19 height 11
type input "17"
click at [398, 164] on button "Save" at bounding box center [395, 162] width 21 height 8
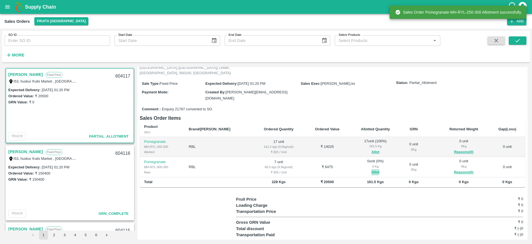
click at [372, 169] on button "Allot" at bounding box center [376, 172] width 8 height 6
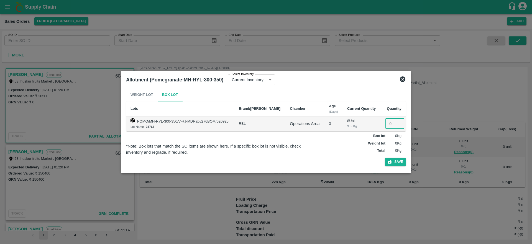
click at [389, 123] on input "number" at bounding box center [395, 123] width 19 height 11
type input "7"
click at [395, 165] on button "Save" at bounding box center [395, 162] width 21 height 8
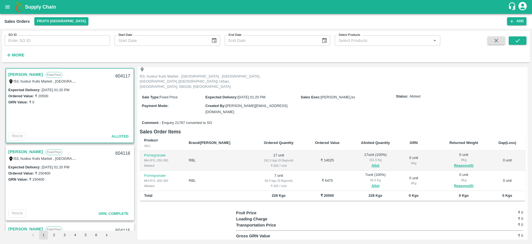
scroll to position [0, 0]
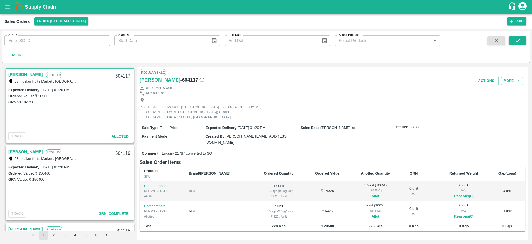
click at [30, 74] on link "[PERSON_NAME]" at bounding box center [25, 74] width 35 height 7
click at [483, 82] on button "Actions" at bounding box center [486, 81] width 25 height 10
click at [484, 104] on li "Deliver" at bounding box center [499, 101] width 59 height 9
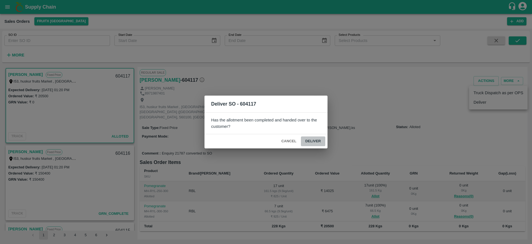
click at [316, 136] on button "Deliver" at bounding box center [313, 141] width 24 height 10
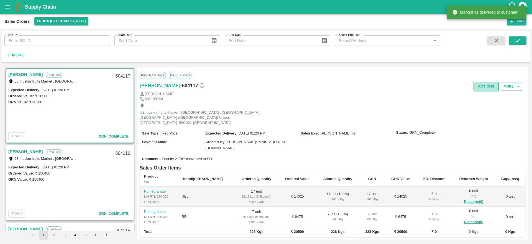
click at [489, 88] on button "Actions" at bounding box center [486, 87] width 25 height 10
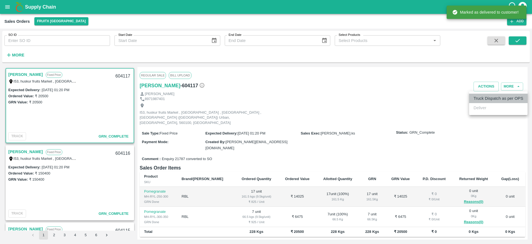
click at [486, 94] on li "Truck Dispatch as per OPS" at bounding box center [499, 97] width 59 height 9
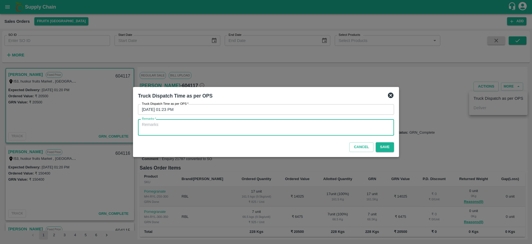
click at [261, 127] on textarea "Remarks   *" at bounding box center [266, 127] width 248 height 12
type textarea "O"
click at [204, 125] on textarea "O" at bounding box center [266, 127] width 248 height 12
type textarea "OTD"
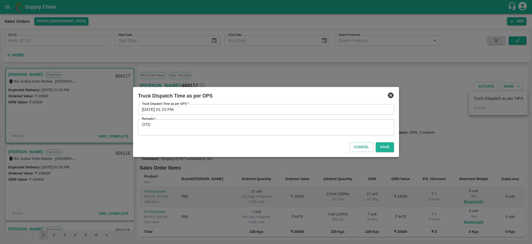
click at [400, 146] on div at bounding box center [266, 122] width 532 height 244
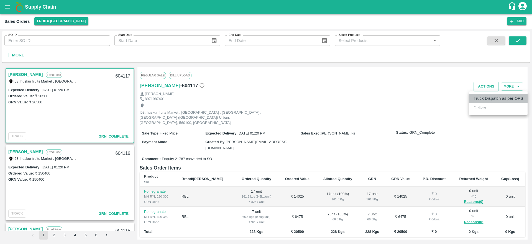
click at [504, 98] on li "Truck Dispatch as per OPS" at bounding box center [499, 97] width 59 height 9
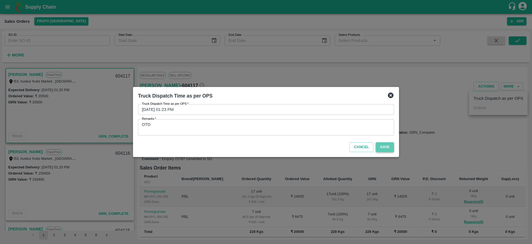
click at [384, 150] on button "Save" at bounding box center [385, 147] width 18 height 10
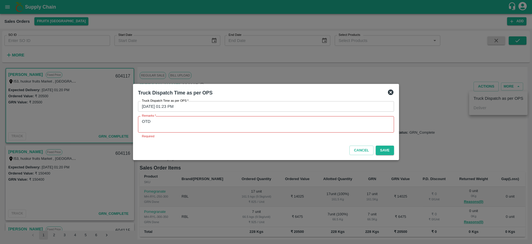
click at [250, 116] on div "OTD x Remarks" at bounding box center [266, 124] width 256 height 16
click at [244, 122] on textarea "OTD" at bounding box center [266, 124] width 248 height 12
click at [386, 151] on button "Save" at bounding box center [385, 150] width 18 height 10
click at [237, 121] on textarea "OTD" at bounding box center [266, 124] width 248 height 12
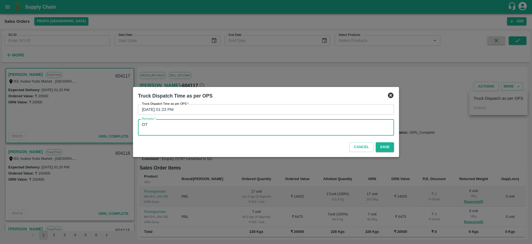
type textarea "O"
type textarea "OTD"
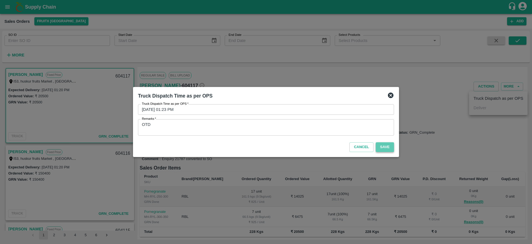
click at [384, 146] on button "Save" at bounding box center [385, 147] width 18 height 10
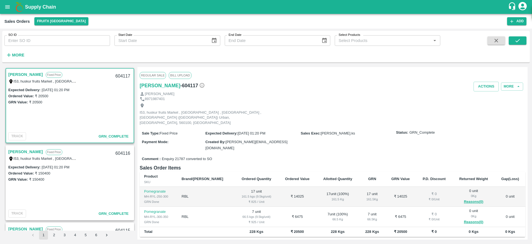
click at [120, 78] on div "604117" at bounding box center [122, 76] width 21 height 13
copy div "604117"
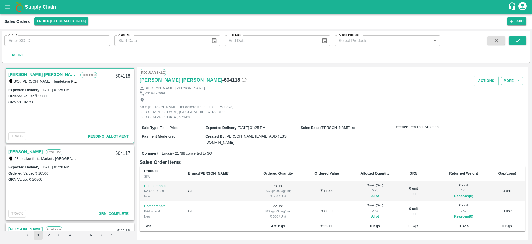
click at [31, 77] on link "[PERSON_NAME] [PERSON_NAME]" at bounding box center [42, 74] width 69 height 7
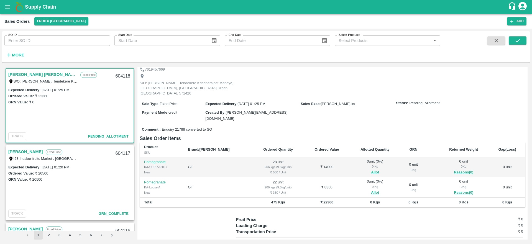
scroll to position [24, 0]
click at [371, 189] on button "Allot" at bounding box center [375, 192] width 8 height 6
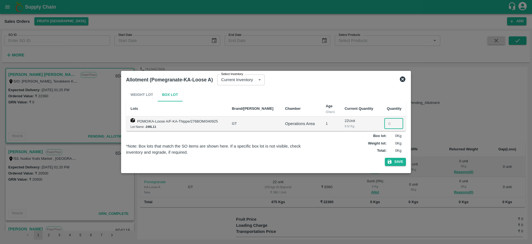
click at [387, 119] on input "number" at bounding box center [394, 123] width 19 height 11
type input "22"
click at [394, 159] on button "Save" at bounding box center [395, 162] width 21 height 8
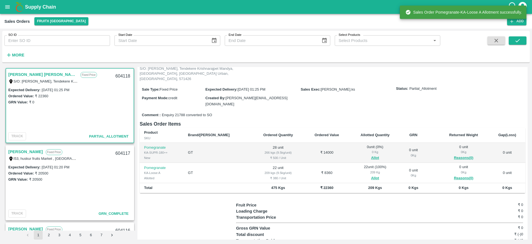
scroll to position [44, 0]
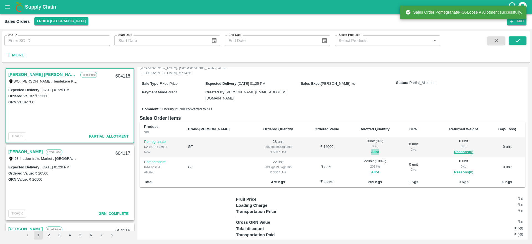
click at [371, 149] on button "Allot" at bounding box center [375, 152] width 8 height 6
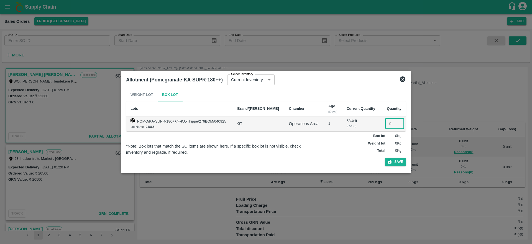
click at [389, 123] on input "number" at bounding box center [394, 123] width 19 height 11
type input "28"
click at [395, 161] on button "Save" at bounding box center [395, 162] width 21 height 8
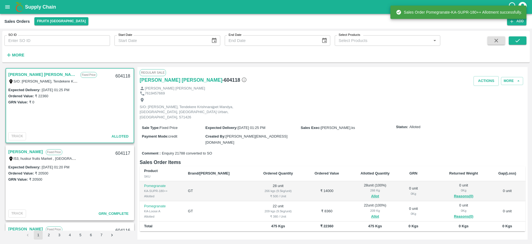
click at [123, 75] on div "604118" at bounding box center [122, 76] width 21 height 13
copy div "604118"
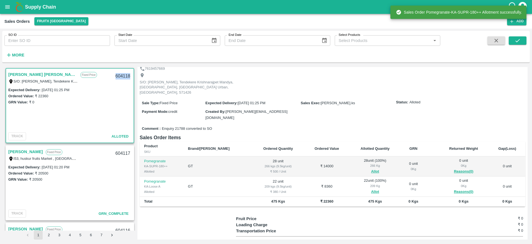
scroll to position [0, 0]
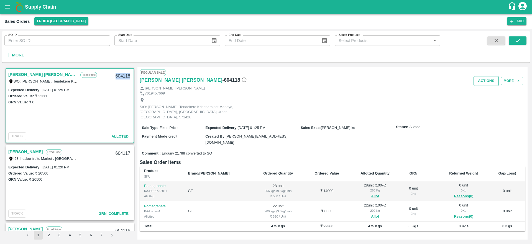
click at [485, 82] on button "Actions" at bounding box center [486, 81] width 25 height 10
click at [482, 105] on li "Deliver" at bounding box center [499, 101] width 59 height 9
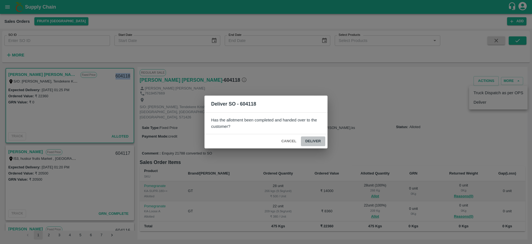
click at [312, 138] on button "Deliver" at bounding box center [313, 141] width 24 height 10
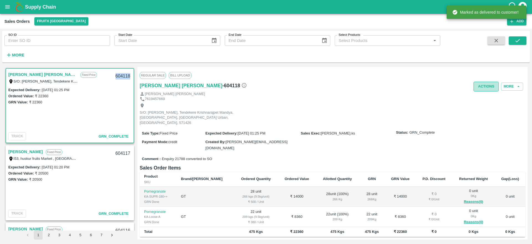
click at [484, 86] on button "Actions" at bounding box center [486, 87] width 25 height 10
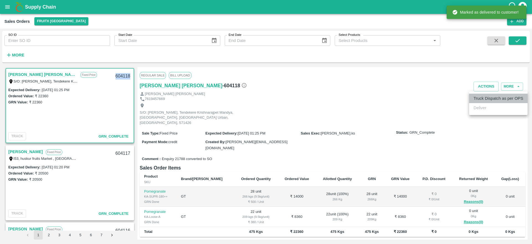
click at [484, 93] on li "Truck Dispatch as per OPS" at bounding box center [499, 97] width 59 height 9
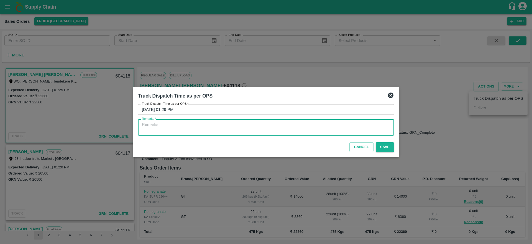
click at [283, 131] on textarea "Remarks   *" at bounding box center [266, 127] width 248 height 12
type textarea "OTD"
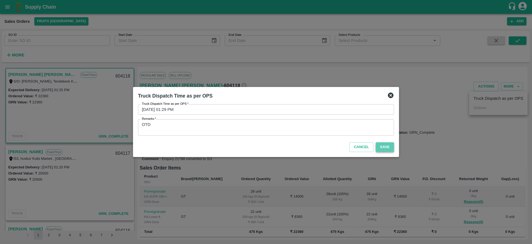
click at [387, 142] on button "Save" at bounding box center [385, 147] width 18 height 10
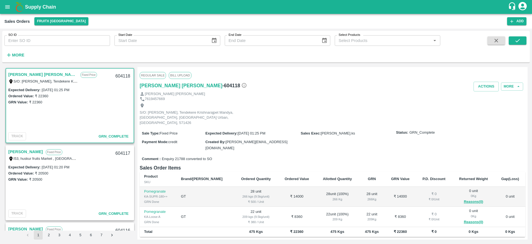
click at [116, 76] on div "604118" at bounding box center [122, 76] width 21 height 13
click at [77, 103] on div "GRN Value: ₹ 22360" at bounding box center [69, 102] width 123 height 6
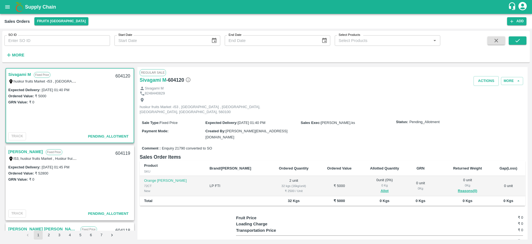
click at [22, 152] on link "Masilamani" at bounding box center [25, 151] width 35 height 7
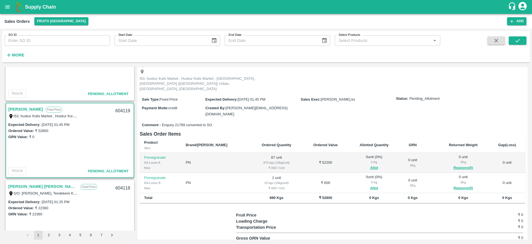
scroll to position [39, 0]
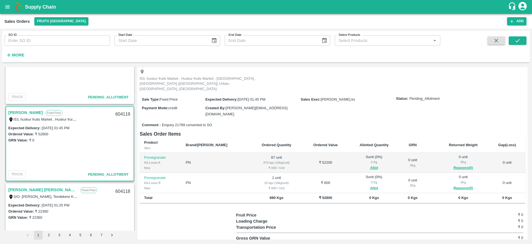
click at [21, 115] on link "[PERSON_NAME]" at bounding box center [25, 112] width 35 height 7
click at [120, 113] on div "604119" at bounding box center [122, 114] width 21 height 13
copy div "604119"
click at [357, 164] on span "Allot" at bounding box center [374, 167] width 43 height 6
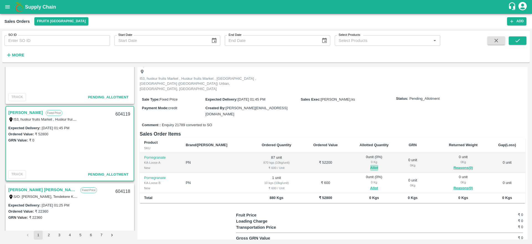
click at [371, 164] on button "Allot" at bounding box center [375, 167] width 8 height 6
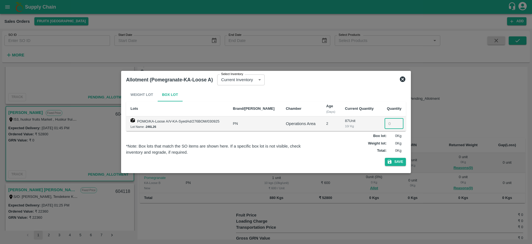
click at [390, 126] on input "number" at bounding box center [394, 123] width 19 height 11
type input "87"
click at [393, 160] on button "Save" at bounding box center [395, 162] width 21 height 8
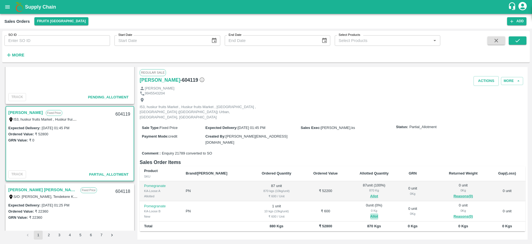
click at [371, 213] on button "Allot" at bounding box center [375, 216] width 8 height 6
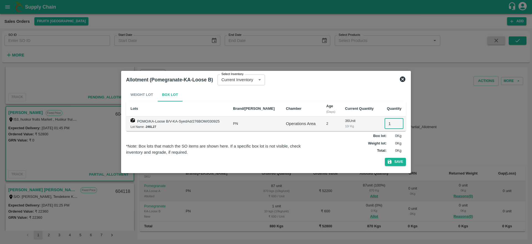
click at [389, 123] on input "1" at bounding box center [394, 123] width 19 height 11
type input "1"
click at [393, 161] on button "Save" at bounding box center [395, 162] width 21 height 8
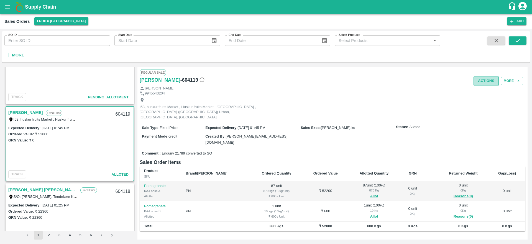
click at [486, 80] on button "Actions" at bounding box center [486, 81] width 25 height 10
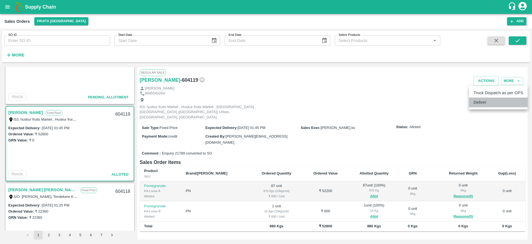
click at [485, 102] on li "Deliver" at bounding box center [499, 101] width 59 height 9
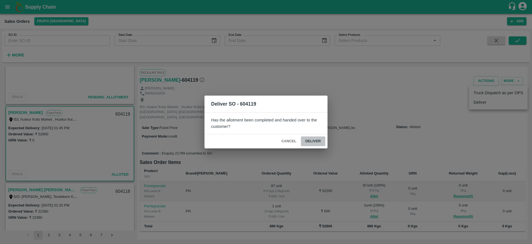
drag, startPoint x: 324, startPoint y: 136, endPoint x: 320, endPoint y: 137, distance: 3.8
click at [320, 137] on button "Deliver" at bounding box center [313, 141] width 24 height 10
click at [320, 137] on span "Deliver" at bounding box center [313, 141] width 24 height 10
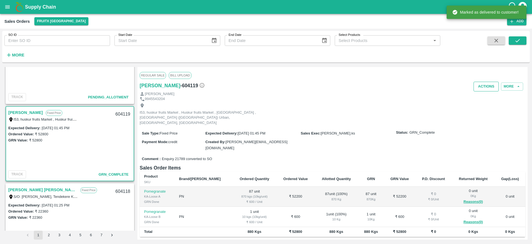
click at [488, 85] on button "Actions" at bounding box center [486, 87] width 25 height 10
click at [486, 94] on li "Truck Dispatch as per OPS" at bounding box center [499, 97] width 59 height 9
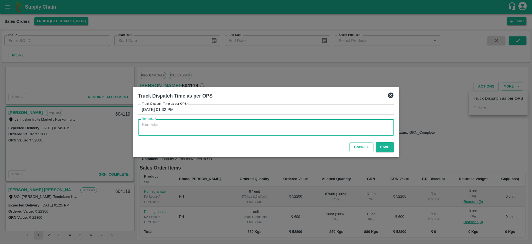
click at [277, 124] on textarea "Remarks   *" at bounding box center [266, 127] width 248 height 12
type textarea "OTD"
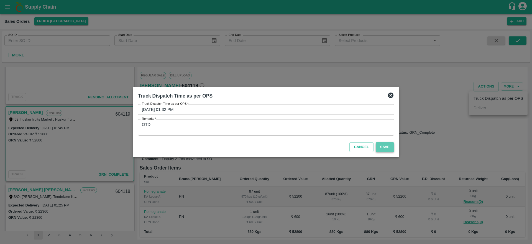
click at [387, 145] on button "Save" at bounding box center [385, 147] width 18 height 10
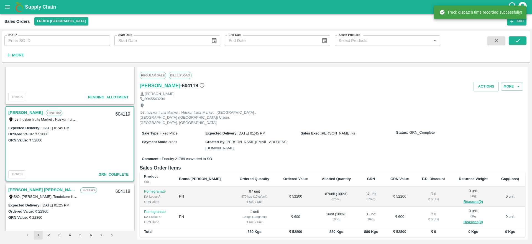
scroll to position [0, 0]
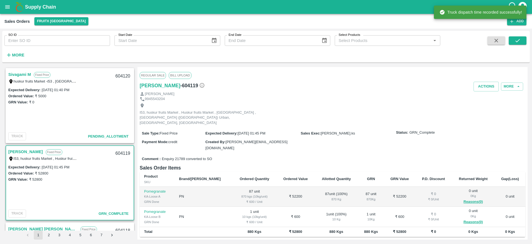
click at [19, 72] on link "Sivagami M" at bounding box center [19, 74] width 23 height 7
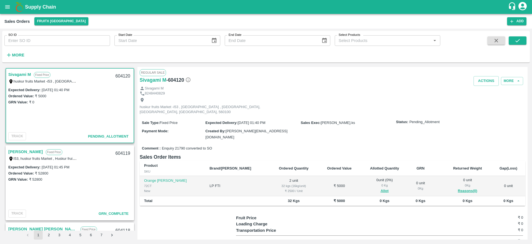
scroll to position [24, 0]
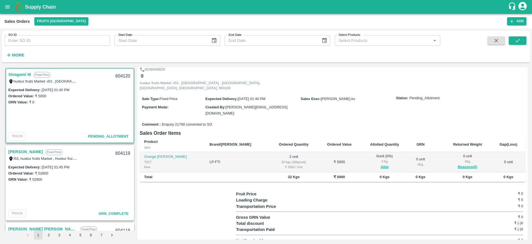
click at [118, 73] on div "604120" at bounding box center [122, 76] width 21 height 13
copy div "604120"
click at [106, 103] on div "GRN Value: ₹ 0" at bounding box center [69, 102] width 123 height 6
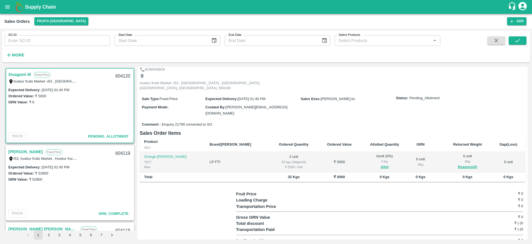
click at [125, 73] on div "604120" at bounding box center [122, 76] width 21 height 13
copy div "604120"
click at [381, 164] on button "Allot" at bounding box center [385, 167] width 8 height 6
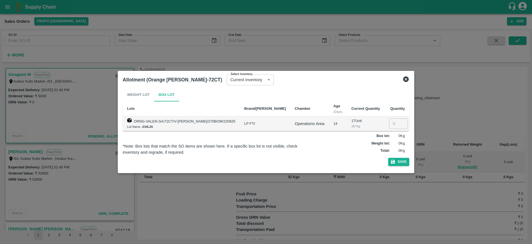
click at [389, 122] on input "number" at bounding box center [398, 123] width 19 height 11
type input "2"
click at [401, 161] on button "Save" at bounding box center [399, 162] width 21 height 8
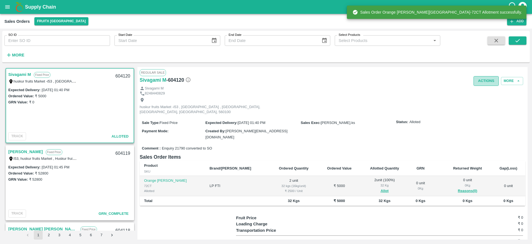
click at [480, 79] on button "Actions" at bounding box center [486, 81] width 25 height 10
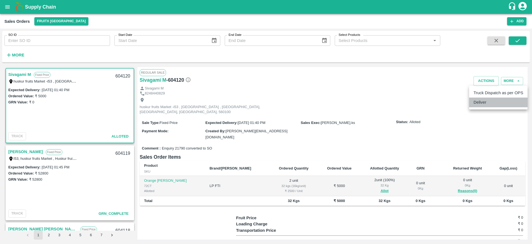
click at [482, 103] on li "Deliver" at bounding box center [499, 101] width 59 height 9
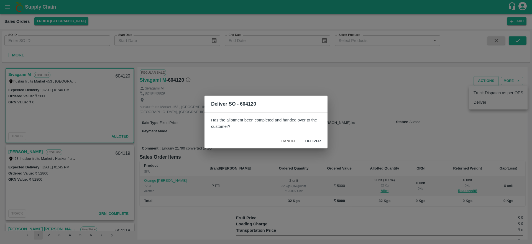
click at [321, 139] on button "Deliver" at bounding box center [313, 141] width 24 height 10
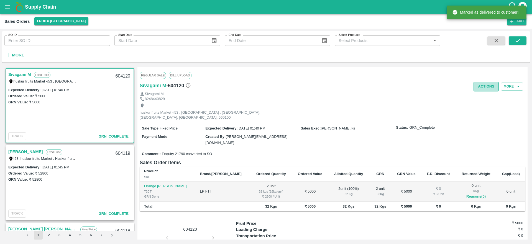
click at [481, 84] on button "Actions" at bounding box center [486, 87] width 25 height 10
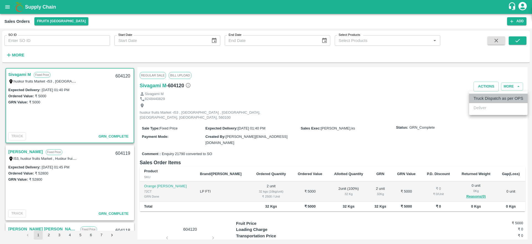
click at [482, 95] on li "Truck Dispatch as per OPS" at bounding box center [499, 97] width 59 height 9
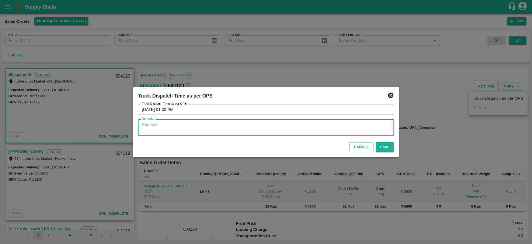
click at [242, 123] on textarea "Remarks   *" at bounding box center [266, 127] width 248 height 12
type textarea "O"
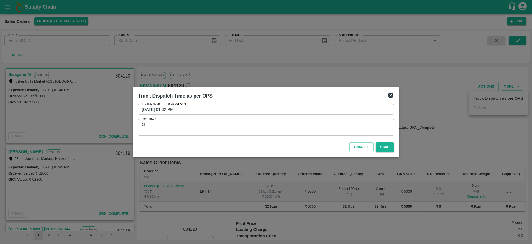
click at [165, 120] on div "O x Remarks" at bounding box center [266, 127] width 256 height 16
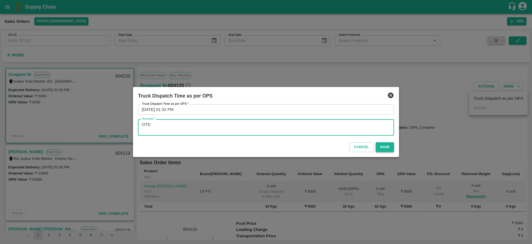
type textarea "OTD"
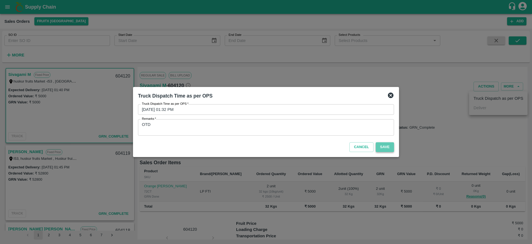
click at [389, 149] on button "Save" at bounding box center [385, 147] width 18 height 10
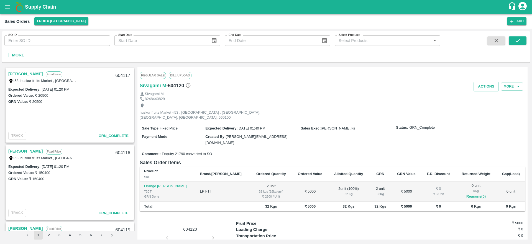
scroll to position [234, 0]
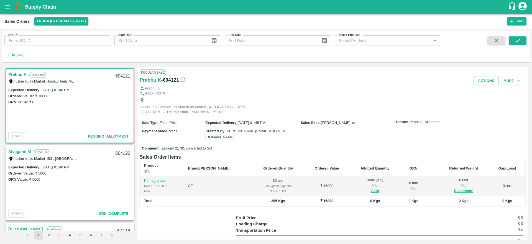
click at [122, 76] on div "604121" at bounding box center [122, 76] width 21 height 13
copy div "604121"
click at [371, 187] on button "Allot" at bounding box center [375, 190] width 8 height 6
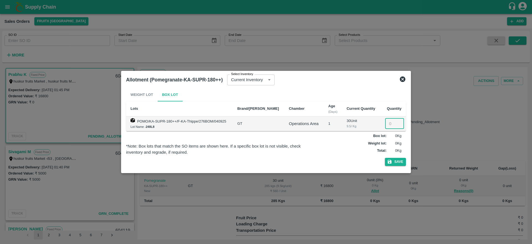
click at [391, 123] on input "number" at bounding box center [394, 123] width 19 height 11
type input "30"
click at [396, 163] on button "Save" at bounding box center [395, 162] width 21 height 8
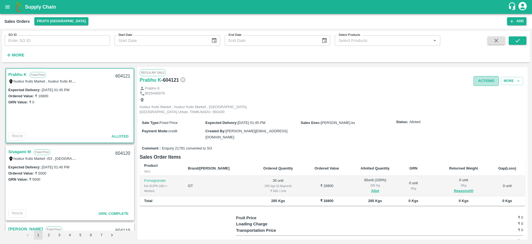
click at [481, 83] on button "Actions" at bounding box center [486, 81] width 25 height 10
click at [483, 101] on li "Deliver" at bounding box center [499, 101] width 59 height 9
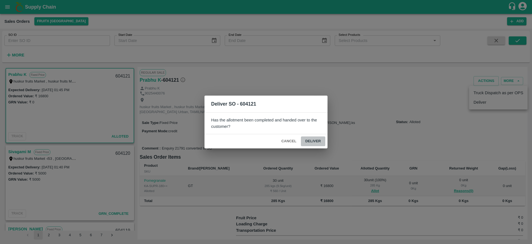
click at [315, 140] on button "Deliver" at bounding box center [313, 141] width 24 height 10
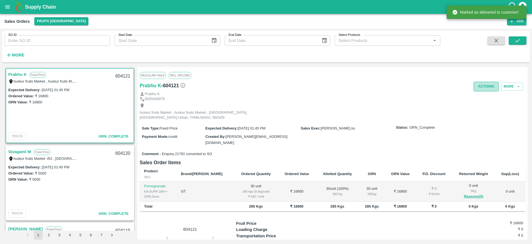
click at [491, 85] on button "Actions" at bounding box center [486, 87] width 25 height 10
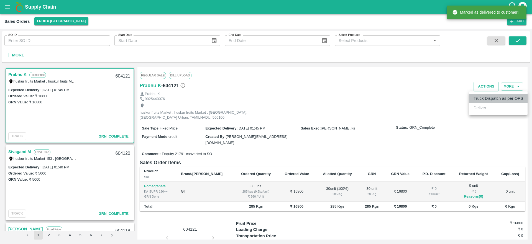
click at [481, 98] on li "Truck Dispatch as per OPS" at bounding box center [499, 97] width 59 height 9
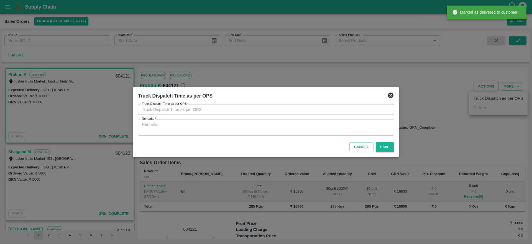
type input "[DATE] 01:35 PM"
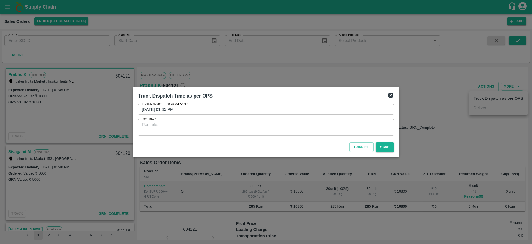
click at [287, 128] on textarea "Remarks   *" at bounding box center [266, 127] width 248 height 12
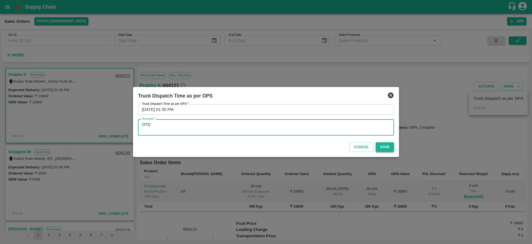
type textarea "OTD"
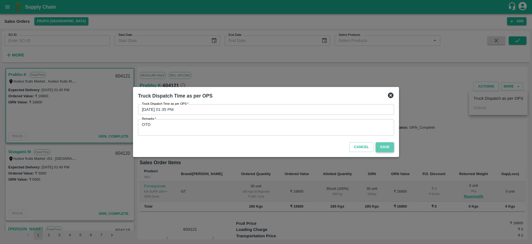
click at [385, 148] on button "Save" at bounding box center [385, 147] width 18 height 10
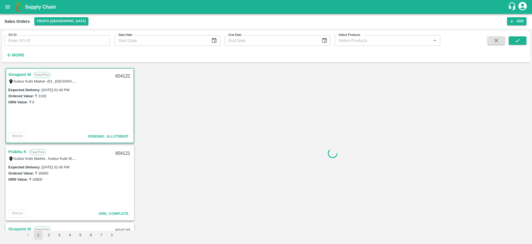
click at [17, 75] on link "Sivagami M" at bounding box center [19, 74] width 23 height 7
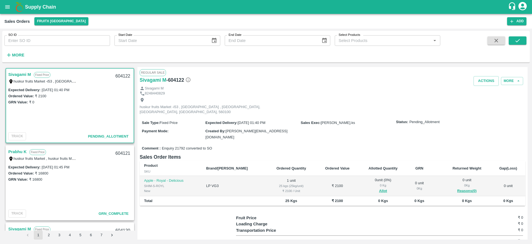
click at [122, 75] on div "604122" at bounding box center [122, 76] width 21 height 13
copy div "604122"
click at [78, 103] on div "GRN Value: ₹ 0" at bounding box center [69, 102] width 123 height 6
click at [379, 187] on button "Allot" at bounding box center [383, 190] width 8 height 6
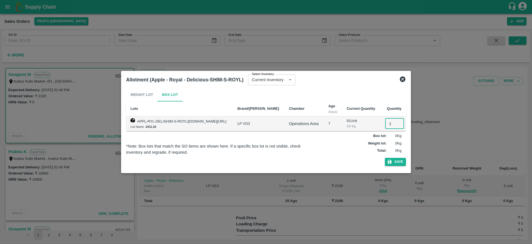
click at [392, 123] on input "1" at bounding box center [394, 123] width 19 height 11
type input "1"
click at [394, 161] on button "Save" at bounding box center [395, 162] width 21 height 8
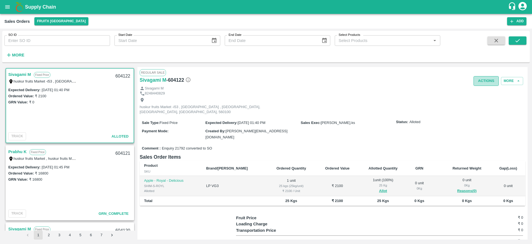
click at [479, 81] on button "Actions" at bounding box center [486, 81] width 25 height 10
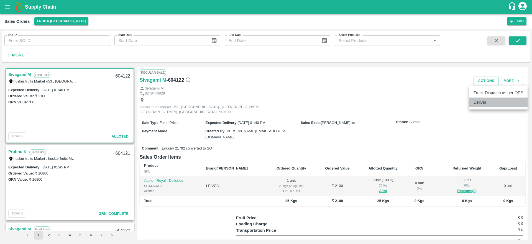
click at [475, 100] on li "Deliver" at bounding box center [499, 101] width 59 height 9
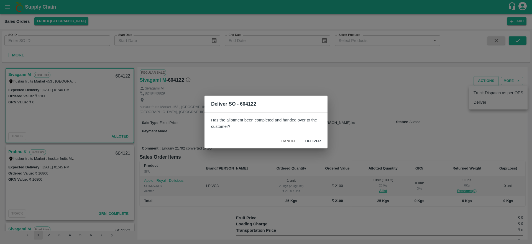
click at [316, 140] on button "Deliver" at bounding box center [313, 141] width 24 height 10
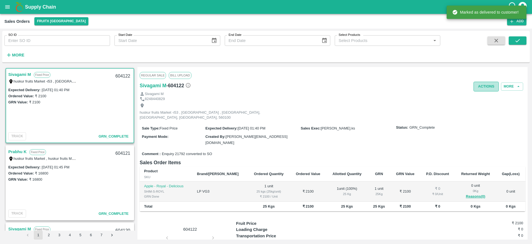
click at [484, 90] on button "Actions" at bounding box center [486, 87] width 25 height 10
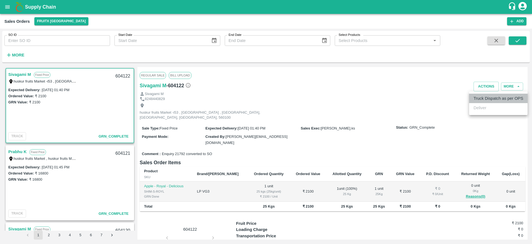
click at [480, 100] on li "Truck Dispatch as per OPS" at bounding box center [499, 97] width 59 height 9
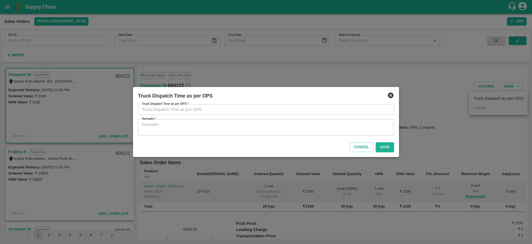
type input "05/09/2025 01:38 PM"
click at [254, 119] on div "x Remarks" at bounding box center [266, 127] width 256 height 16
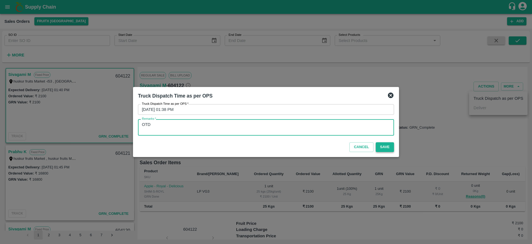
type textarea "OTD"
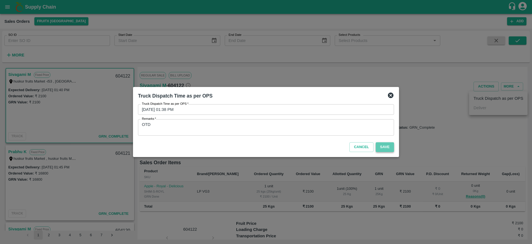
click at [380, 146] on button "Save" at bounding box center [385, 147] width 18 height 10
